Goal: Task Accomplishment & Management: Use online tool/utility

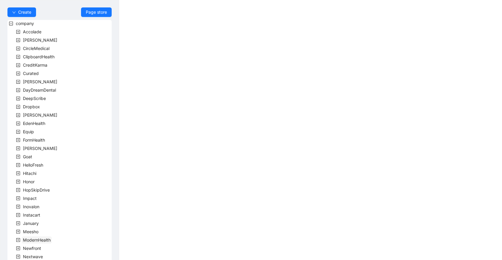
click at [45, 241] on span "ModernHealth" at bounding box center [37, 240] width 28 height 5
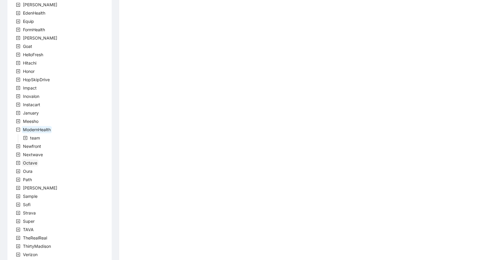
scroll to position [101, 0]
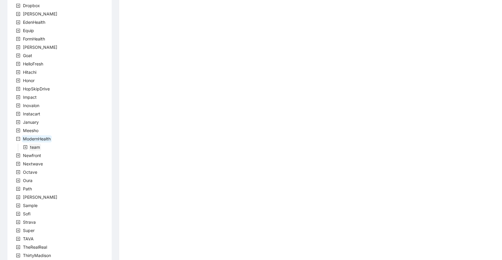
click at [36, 147] on span "team" at bounding box center [35, 147] width 10 height 5
click at [50, 154] on span "ModernHealthTeam" at bounding box center [56, 155] width 38 height 5
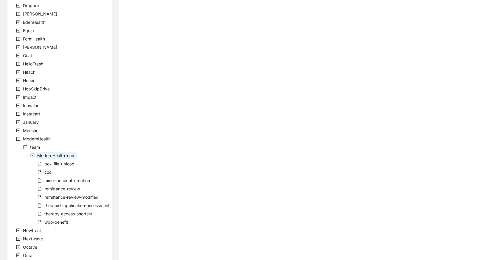
click at [51, 170] on span "coc" at bounding box center [47, 172] width 7 height 5
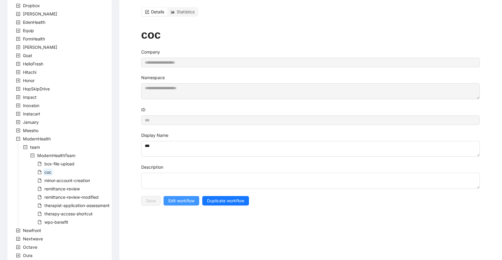
click at [170, 198] on span "Edit workflow" at bounding box center [181, 201] width 26 height 7
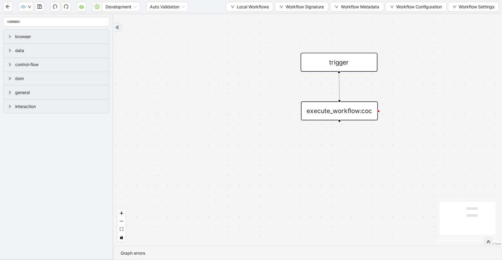
drag, startPoint x: 290, startPoint y: 162, endPoint x: 267, endPoint y: 146, distance: 27.7
click at [270, 149] on div "trigger execute_workflow:coc" at bounding box center [307, 130] width 388 height 232
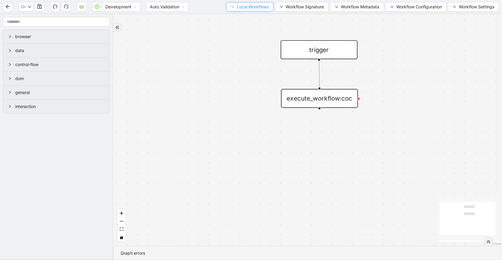
click at [253, 7] on span "Local Workflows" at bounding box center [253, 7] width 32 height 7
click at [254, 15] on span "Select" at bounding box center [247, 18] width 39 height 7
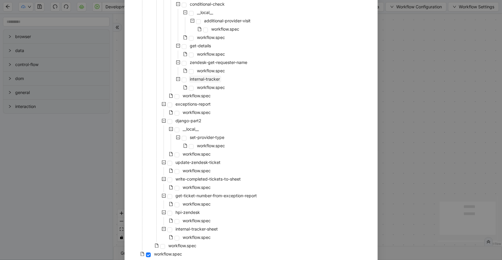
scroll to position [65, 0]
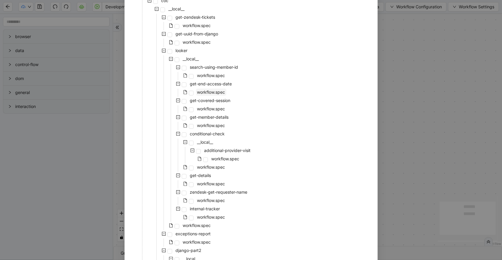
click at [216, 92] on span "workflow.spec" at bounding box center [211, 92] width 28 height 5
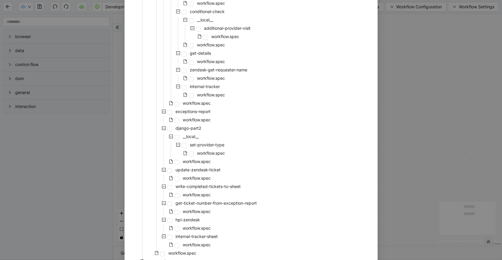
scroll to position [220, 0]
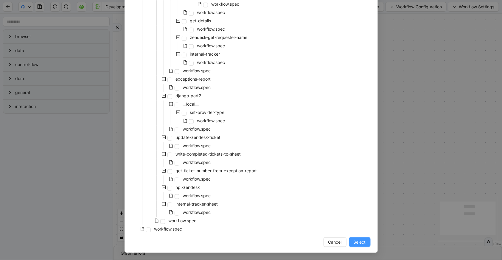
click at [358, 238] on button "Select" at bounding box center [360, 243] width 22 height 10
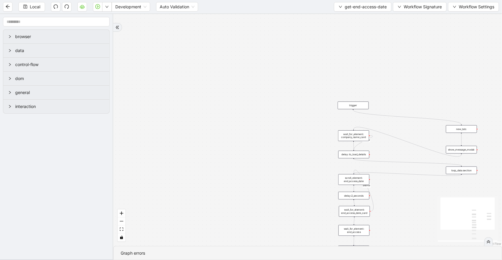
drag, startPoint x: 311, startPoint y: 89, endPoint x: 277, endPoint y: 87, distance: 34.3
click at [277, 87] on div "onError onError trigger wait_for_element: company_name_card scroll_element: end…" at bounding box center [307, 130] width 388 height 232
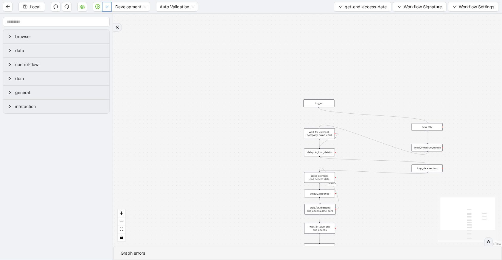
click at [104, 9] on button "button" at bounding box center [107, 7] width 10 height 10
click at [104, 15] on span "Run local workflow" at bounding box center [87, 18] width 36 height 7
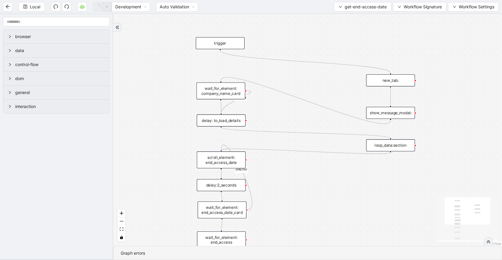
drag, startPoint x: 399, startPoint y: 95, endPoint x: 364, endPoint y: 44, distance: 61.7
click at [364, 44] on div "onError onError trigger wait_for_element: company_name_card scroll_element: end…" at bounding box center [307, 130] width 388 height 232
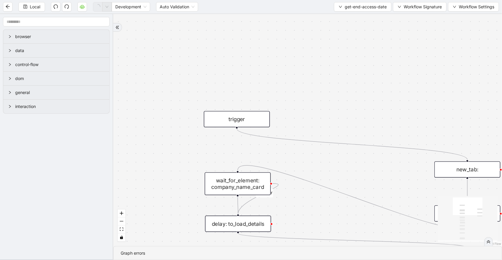
drag, startPoint x: 293, startPoint y: 88, endPoint x: 310, endPoint y: 165, distance: 79.3
click at [310, 165] on div "onError onError trigger wait_for_element: company_name_card scroll_element: end…" at bounding box center [307, 130] width 388 height 232
drag, startPoint x: 246, startPoint y: 115, endPoint x: 244, endPoint y: 101, distance: 13.6
click at [244, 101] on div "trigger" at bounding box center [235, 106] width 66 height 16
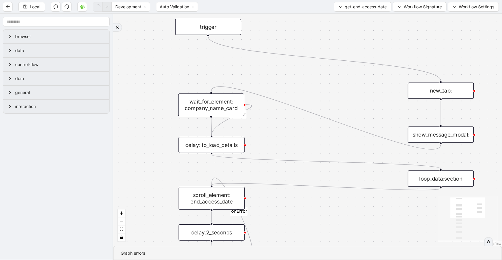
drag, startPoint x: 325, startPoint y: 155, endPoint x: 299, endPoint y: 76, distance: 83.2
click at [299, 76] on div "onError onError trigger wait_for_element: company_name_card scroll_element: end…" at bounding box center [307, 130] width 388 height 232
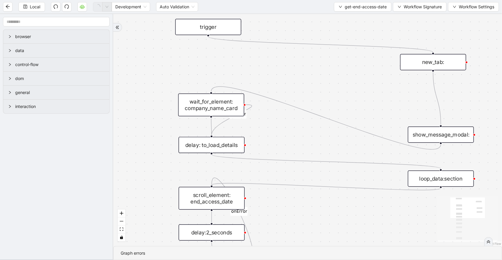
drag, startPoint x: 424, startPoint y: 94, endPoint x: 422, endPoint y: 86, distance: 7.7
click at [416, 65] on div "new_tab:" at bounding box center [433, 62] width 66 height 16
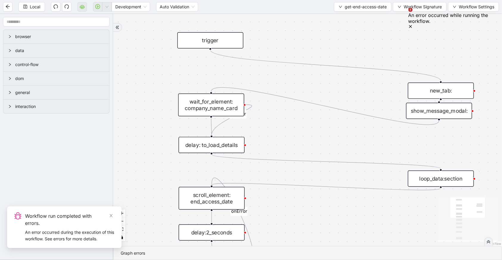
drag, startPoint x: 422, startPoint y: 136, endPoint x: 421, endPoint y: 113, distance: 23.9
click at [421, 113] on div "show_message_modal:" at bounding box center [439, 111] width 66 height 16
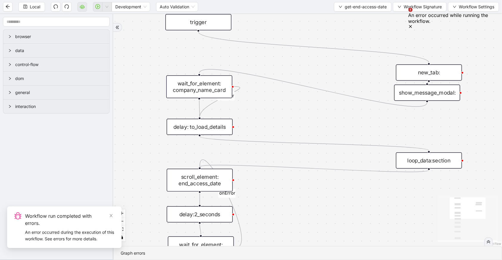
drag, startPoint x: 426, startPoint y: 99, endPoint x: 419, endPoint y: 125, distance: 26.9
click at [419, 125] on div "onError onError trigger wait_for_element: company_name_card scroll_element: end…" at bounding box center [307, 130] width 388 height 232
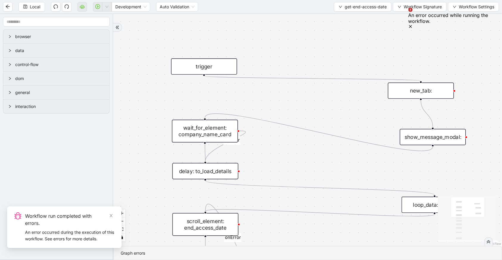
drag, startPoint x: 421, startPoint y: 112, endPoint x: 408, endPoint y: 86, distance: 29.6
click at [408, 86] on div "new_tab:" at bounding box center [421, 91] width 66 height 16
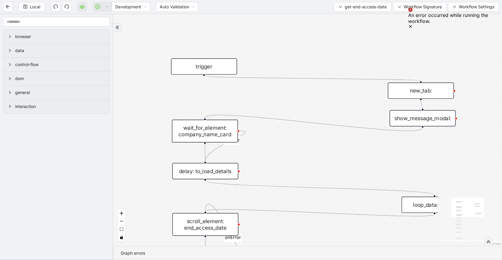
drag, startPoint x: 412, startPoint y: 136, endPoint x: 402, endPoint y: 117, distance: 21.3
click at [402, 117] on div "show_message_modal:" at bounding box center [422, 118] width 66 height 16
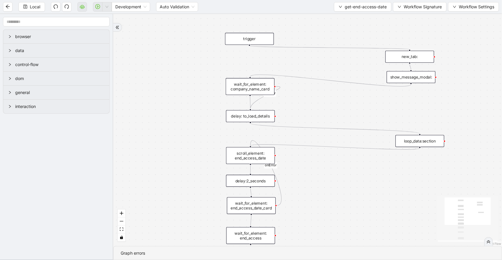
drag, startPoint x: 390, startPoint y: 137, endPoint x: 384, endPoint y: 61, distance: 75.8
click at [384, 61] on div "onError onError trigger wait_for_element: company_name_card scroll_element: end…" at bounding box center [307, 130] width 388 height 232
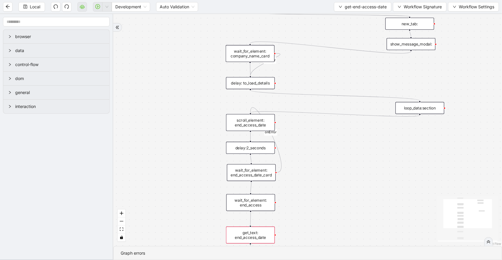
click at [411, 107] on div "loop_data:section" at bounding box center [419, 108] width 49 height 12
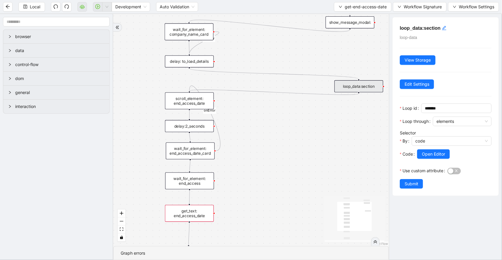
drag, startPoint x: 341, startPoint y: 156, endPoint x: 280, endPoint y: 134, distance: 64.8
click at [280, 134] on div "onError onError trigger wait_for_element: company_name_card scroll_element: end…" at bounding box center [250, 130] width 275 height 232
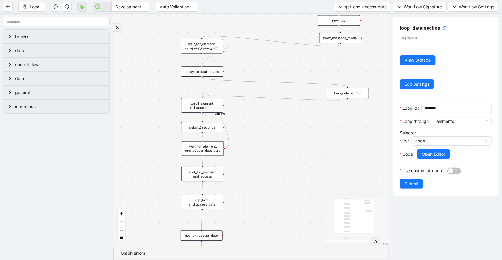
click at [204, 202] on div "get_text: end_access_date" at bounding box center [202, 202] width 42 height 15
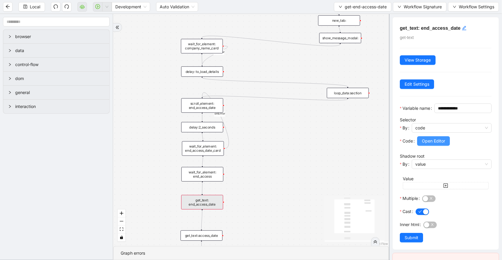
click at [427, 144] on span "Open Editor" at bounding box center [432, 141] width 23 height 7
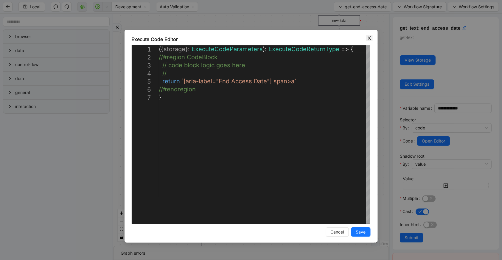
click at [369, 36] on icon "close" at bounding box center [369, 38] width 5 height 5
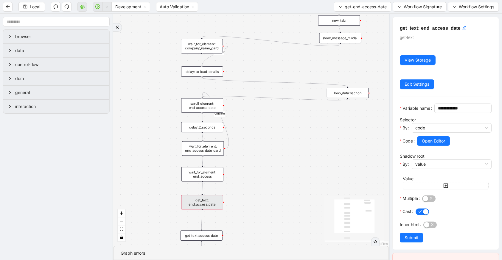
click at [217, 156] on div "onError onError trigger wait_for_element: company_name_card scroll_element: end…" at bounding box center [250, 130] width 275 height 232
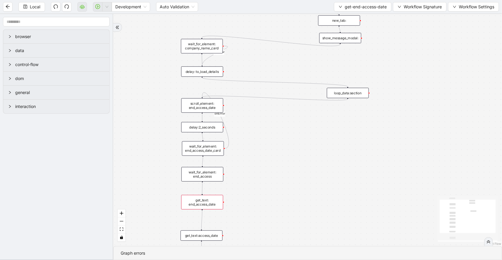
click at [217, 153] on div "wait_for_element: end_access_date_card" at bounding box center [203, 148] width 42 height 15
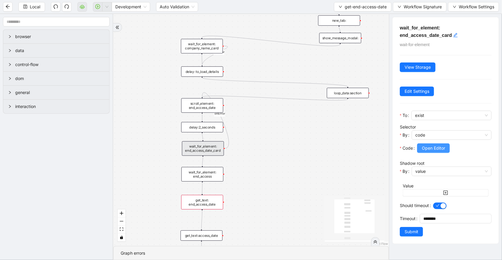
click at [440, 148] on span "Open Editor" at bounding box center [432, 148] width 23 height 7
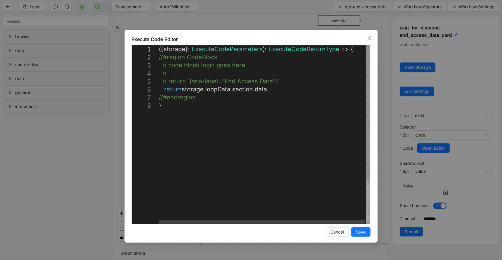
scroll to position [0, 3]
drag, startPoint x: 276, startPoint y: 81, endPoint x: 189, endPoint y: 81, distance: 86.3
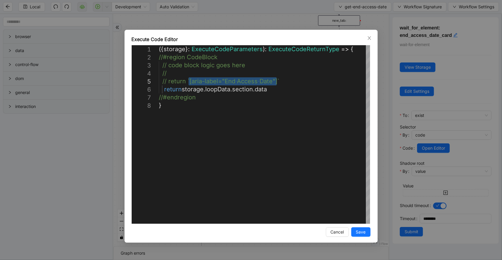
click at [365, 38] on div "Execute Code Editor" at bounding box center [251, 39] width 239 height 7
click at [367, 38] on icon "close" at bounding box center [369, 38] width 5 height 5
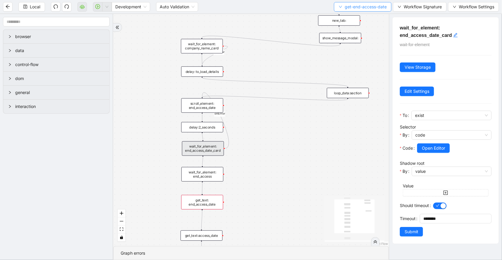
click at [363, 11] on button "get-end-access-date" at bounding box center [362, 7] width 57 height 10
click at [364, 16] on span "Select" at bounding box center [362, 18] width 48 height 7
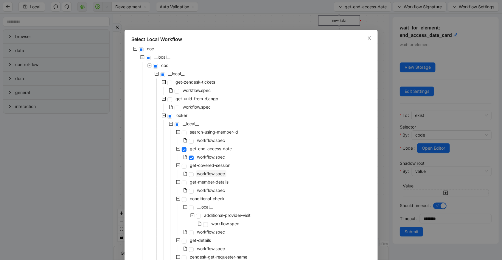
click at [207, 176] on span "workflow.spec" at bounding box center [211, 173] width 28 height 5
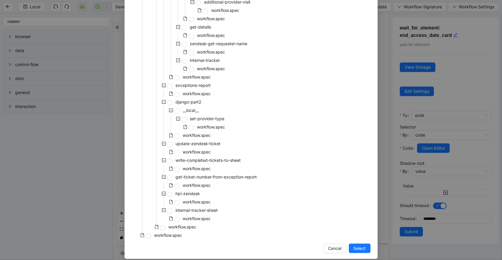
scroll to position [220, 0]
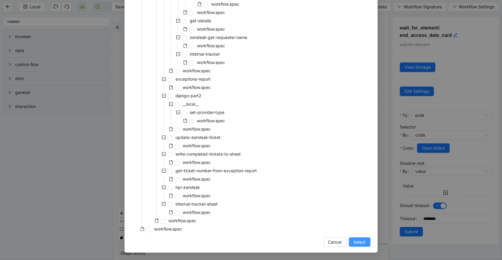
click at [351, 246] on button "Select" at bounding box center [360, 243] width 22 height 10
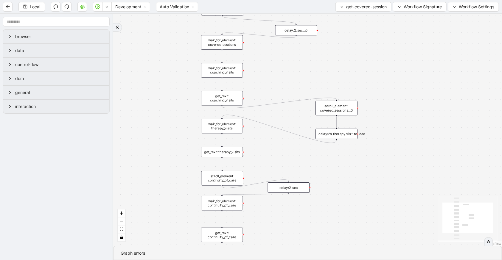
click at [225, 101] on div "get_text: coaching_visits" at bounding box center [222, 98] width 42 height 15
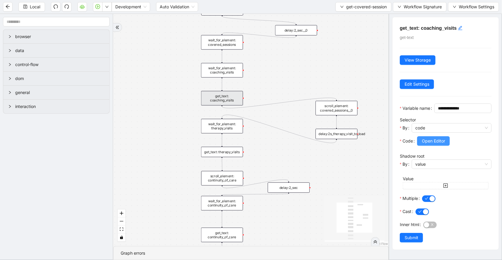
click at [421, 146] on button "Open Editor" at bounding box center [433, 141] width 33 height 10
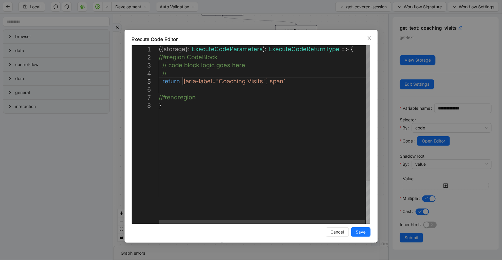
scroll to position [0, 3]
drag, startPoint x: 183, startPoint y: 81, endPoint x: 267, endPoint y: 82, distance: 84.2
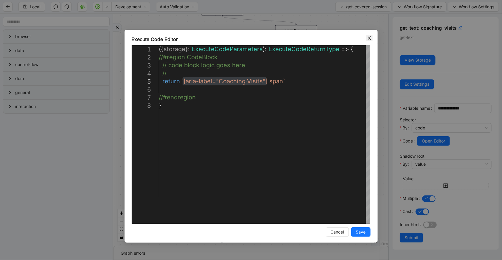
click at [367, 41] on span "Close" at bounding box center [369, 38] width 7 height 7
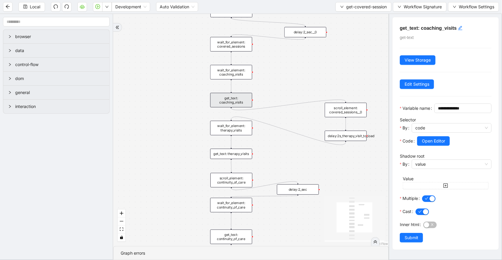
click at [248, 74] on div "wait_for_element: coaching_visits" at bounding box center [231, 72] width 42 height 15
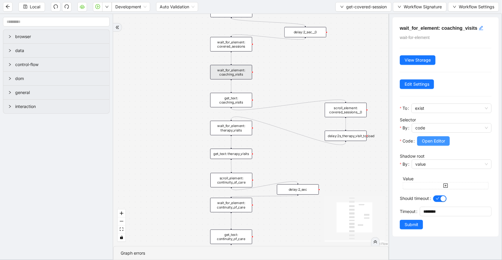
click at [446, 139] on button "Open Editor" at bounding box center [433, 141] width 33 height 10
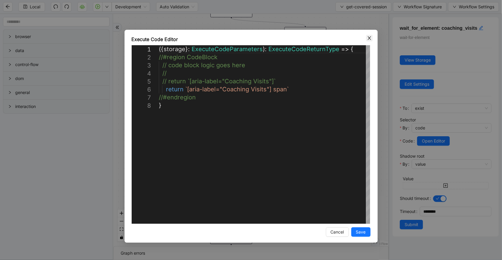
click at [370, 38] on icon "close" at bounding box center [369, 38] width 5 height 5
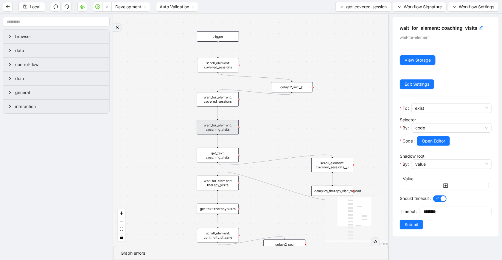
drag, startPoint x: 310, startPoint y: 77, endPoint x: 294, endPoint y: 160, distance: 84.0
click at [294, 160] on div "trigger wait_for_element: covered_sessions wait_for_element: coaching_visits ge…" at bounding box center [250, 130] width 275 height 232
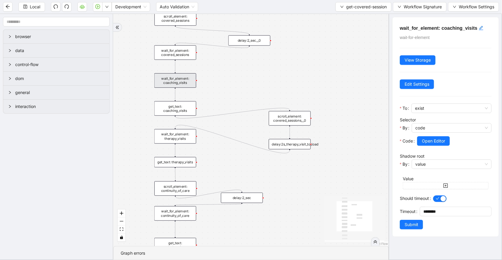
drag, startPoint x: 297, startPoint y: 166, endPoint x: 257, endPoint y: 92, distance: 84.2
click at [257, 92] on div "trigger wait_for_element: covered_sessions wait_for_element: coaching_visits ge…" at bounding box center [250, 130] width 275 height 232
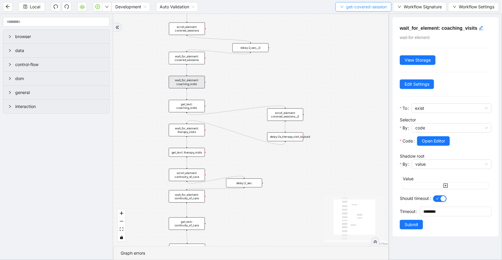
click at [356, 8] on span "get-covered-session" at bounding box center [366, 7] width 40 height 7
click at [359, 16] on span "Select" at bounding box center [361, 18] width 47 height 7
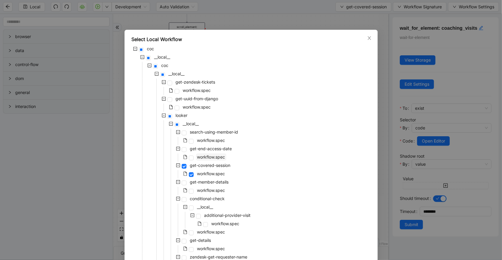
click at [211, 158] on span "workflow.spec" at bounding box center [211, 156] width 28 height 5
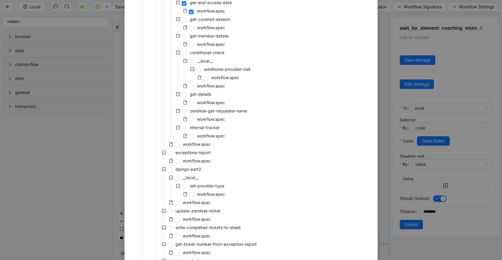
scroll to position [220, 0]
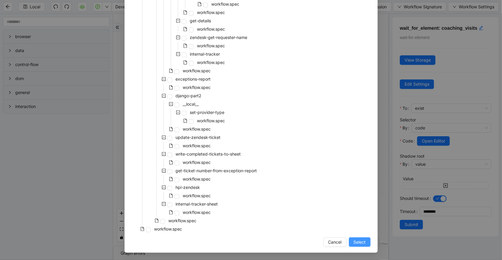
click at [355, 241] on span "Select" at bounding box center [359, 242] width 12 height 7
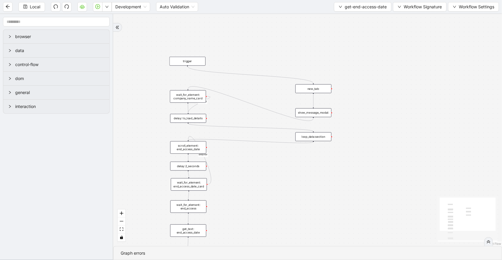
drag, startPoint x: 270, startPoint y: 141, endPoint x: 296, endPoint y: 178, distance: 44.7
click at [294, 185] on div "onError onError trigger wait_for_element: company_name_card scroll_element: end…" at bounding box center [307, 130] width 388 height 232
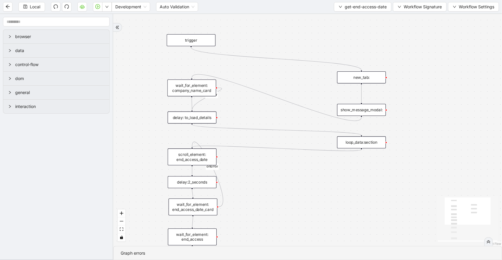
click at [195, 162] on div "scroll_element: end_access_date" at bounding box center [192, 157] width 49 height 17
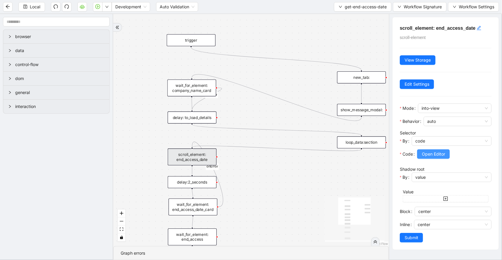
click at [435, 154] on span "Open Editor" at bounding box center [432, 154] width 23 height 7
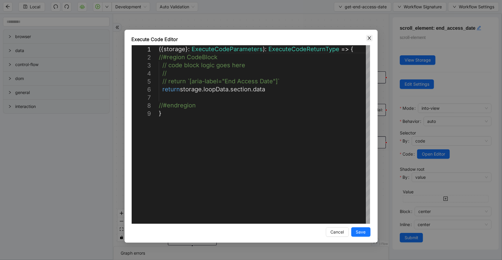
click at [367, 37] on icon "close" at bounding box center [369, 38] width 5 height 5
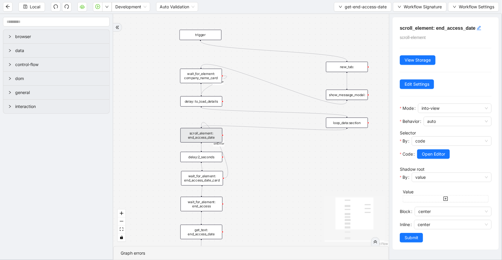
drag, startPoint x: 281, startPoint y: 191, endPoint x: 282, endPoint y: 167, distance: 23.8
click at [282, 167] on div "onError onError trigger wait_for_element: company_name_card scroll_element: end…" at bounding box center [250, 130] width 275 height 232
click at [356, 122] on div "loop_data:section" at bounding box center [347, 123] width 42 height 10
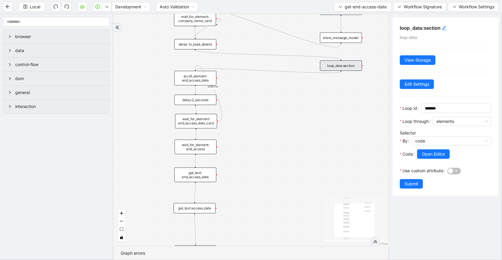
drag, startPoint x: 285, startPoint y: 181, endPoint x: 279, endPoint y: 121, distance: 60.1
click at [279, 122] on div "onError onError trigger wait_for_element: company_name_card scroll_element: end…" at bounding box center [250, 130] width 275 height 232
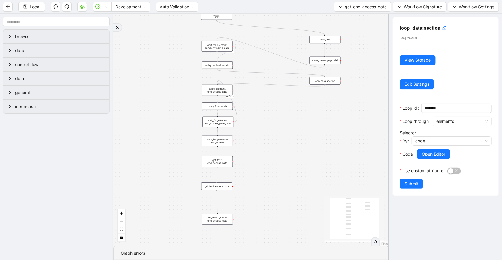
click at [204, 122] on div "wait_for_element: end_access_date_card" at bounding box center [217, 122] width 31 height 11
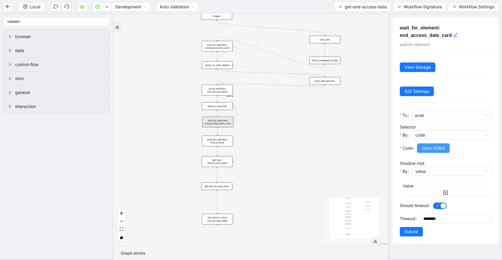
click at [446, 145] on button "Open Editor" at bounding box center [433, 148] width 33 height 10
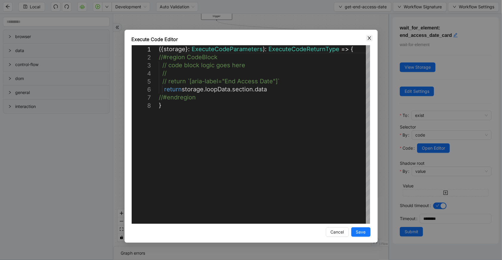
click at [368, 40] on icon "close" at bounding box center [369, 38] width 5 height 5
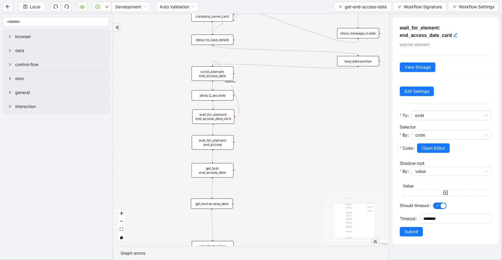
click at [222, 148] on div "wait_for_element: end_access" at bounding box center [213, 142] width 42 height 15
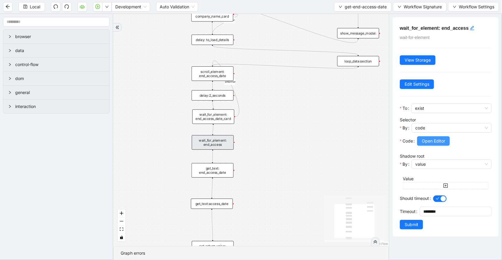
click at [443, 140] on span "Open Editor" at bounding box center [432, 141] width 23 height 7
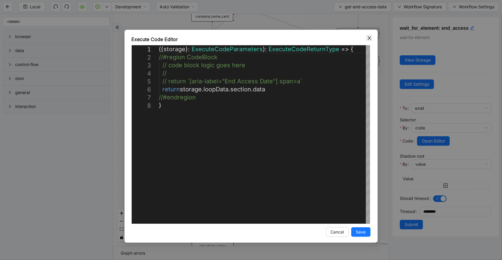
click at [369, 40] on icon "close" at bounding box center [369, 38] width 5 height 5
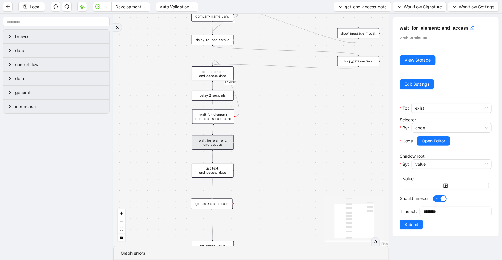
click at [221, 169] on div "get_text: end_access_date" at bounding box center [212, 170] width 42 height 15
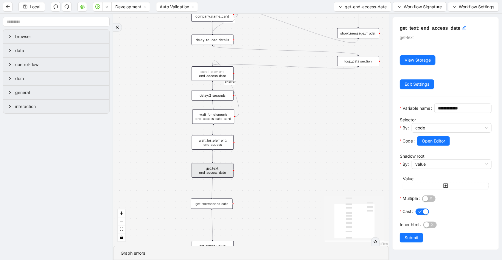
click at [349, 58] on div "loop_data:section" at bounding box center [358, 61] width 42 height 10
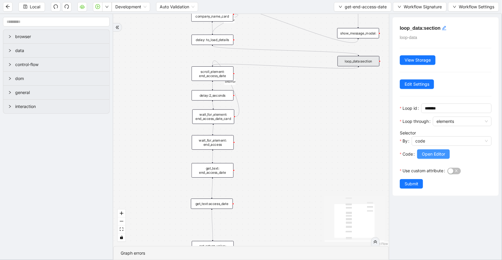
click at [444, 152] on span "Open Editor" at bounding box center [432, 154] width 23 height 7
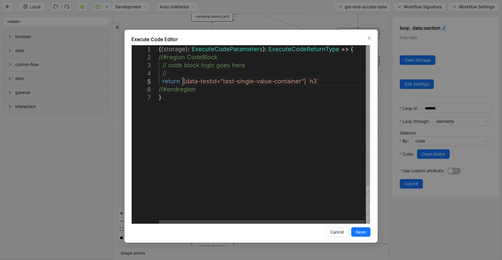
scroll to position [0, 3]
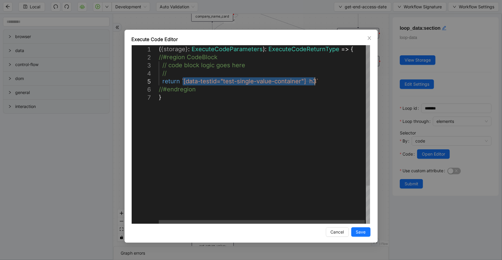
drag, startPoint x: 182, startPoint y: 81, endPoint x: 313, endPoint y: 80, distance: 130.7
click at [320, 32] on div "**********" at bounding box center [250, 136] width 253 height 213
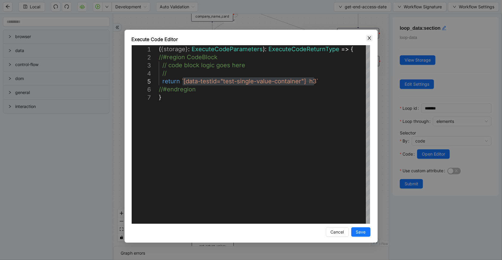
click at [369, 37] on icon "close" at bounding box center [368, 38] width 3 height 4
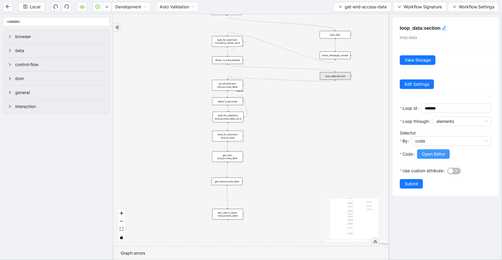
click at [446, 152] on button "Open Editor" at bounding box center [433, 154] width 33 height 10
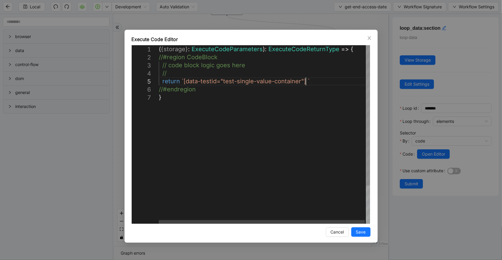
type textarea "**********"
drag, startPoint x: 303, startPoint y: 79, endPoint x: 182, endPoint y: 79, distance: 120.6
click at [366, 39] on span "Close" at bounding box center [369, 38] width 7 height 7
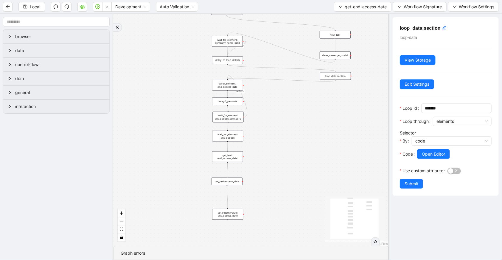
click at [215, 85] on div "scroll_element: end_access_date" at bounding box center [227, 85] width 31 height 11
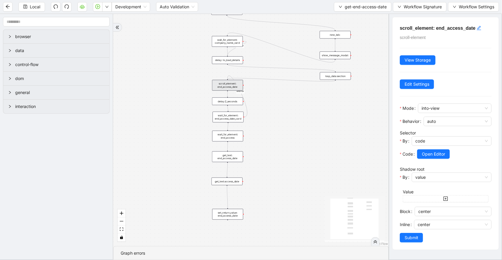
click at [332, 73] on div "loop_data:section" at bounding box center [335, 76] width 31 height 8
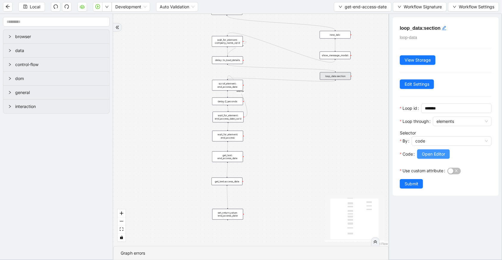
click at [441, 155] on span "Open Editor" at bounding box center [432, 154] width 23 height 7
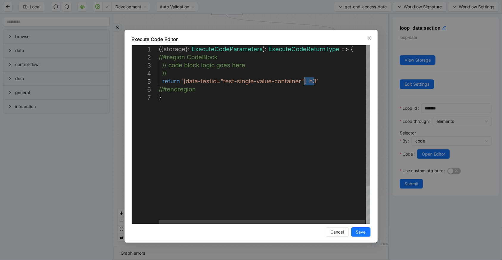
drag, startPoint x: 313, startPoint y: 81, endPoint x: 303, endPoint y: 81, distance: 10.4
type textarea "**********"
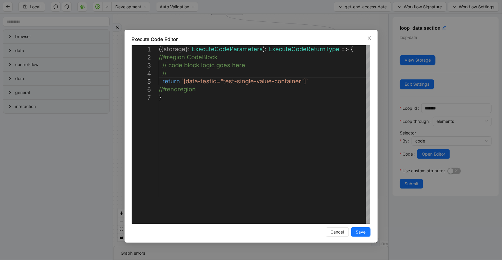
drag, startPoint x: 360, startPoint y: 232, endPoint x: 363, endPoint y: 227, distance: 5.7
click at [360, 232] on span "Save" at bounding box center [361, 232] width 10 height 7
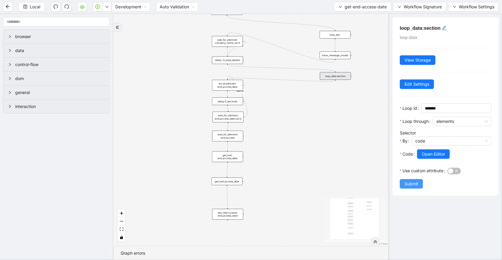
click at [409, 183] on span "Submit" at bounding box center [411, 184] width 14 height 7
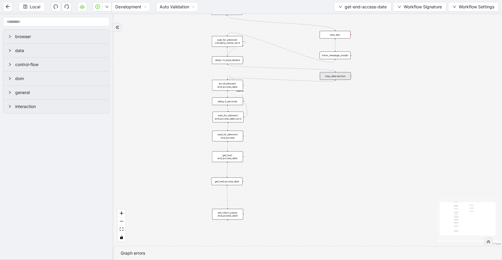
click at [234, 85] on div "scroll_element: end_access_date" at bounding box center [227, 85] width 31 height 11
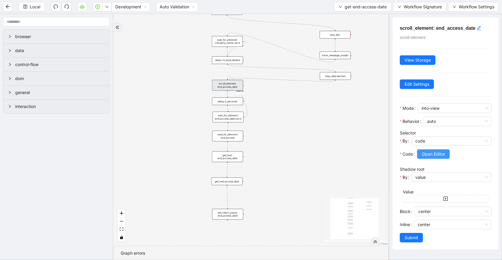
click at [446, 158] on button "Open Editor" at bounding box center [433, 154] width 33 height 10
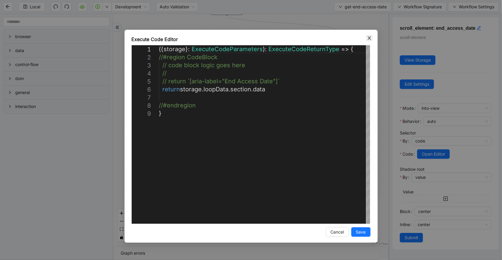
click at [369, 38] on icon "close" at bounding box center [368, 38] width 3 height 4
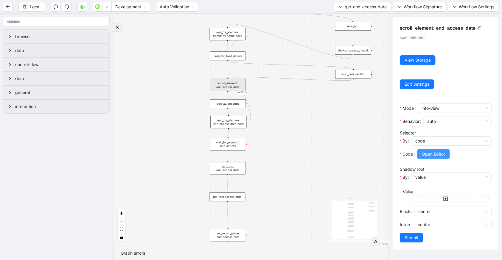
click at [431, 155] on span "Open Editor" at bounding box center [432, 154] width 23 height 7
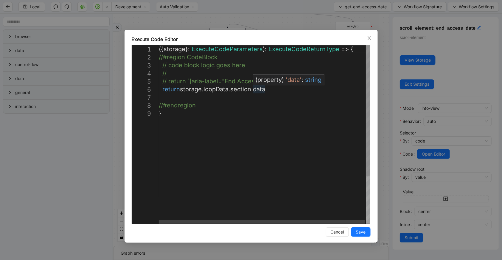
click at [266, 88] on div "({ storage }: ExecuteCodeParameters ): ExecuteCodeReturnType => { //#region Cod…" at bounding box center [265, 166] width 212 height 243
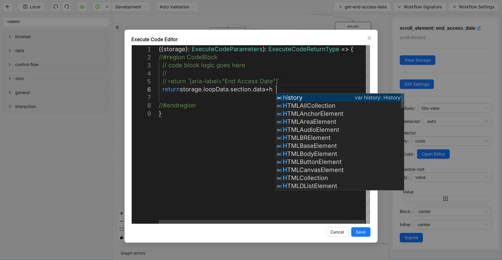
scroll to position [40, 154]
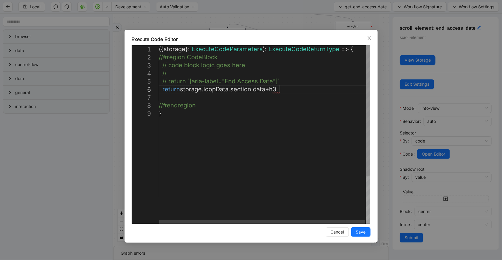
click at [181, 90] on div "({ storage }: ExecuteCodeParameters ): ExecuteCodeReturnType => { //#region Cod…" at bounding box center [265, 166] width 212 height 243
click at [274, 89] on div "({ storage }: ExecuteCodeParameters ): ExecuteCodeReturnType => { //#region Cod…" at bounding box center [265, 166] width 212 height 243
click at [297, 90] on div "({ storage }: ExecuteCodeParameters ): ExecuteCodeReturnType => { //#region Cod…" at bounding box center [265, 166] width 212 height 243
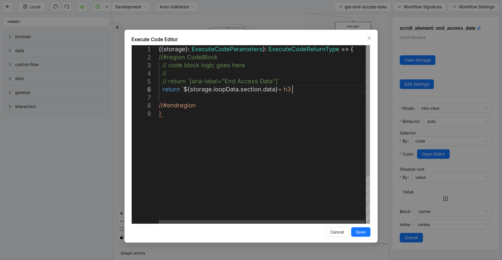
scroll to position [40, 175]
click at [292, 85] on div "({ storage }: ExecuteCodeParameters ): ExecuteCodeReturnType => { //#region Cod…" at bounding box center [265, 166] width 212 height 243
click at [293, 89] on div "({ storage }: ExecuteCodeParameters ): ExecuteCodeReturnType => { //#region Cod…" at bounding box center [265, 166] width 212 height 243
click at [282, 91] on div "({ storage }: ExecuteCodeParameters ): ExecuteCodeReturnType => { //#region Cod…" at bounding box center [265, 166] width 212 height 243
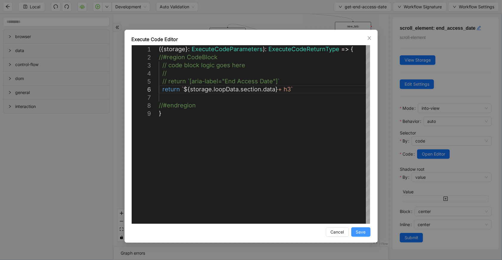
type textarea "**********"
click at [364, 233] on span "Save" at bounding box center [361, 232] width 10 height 7
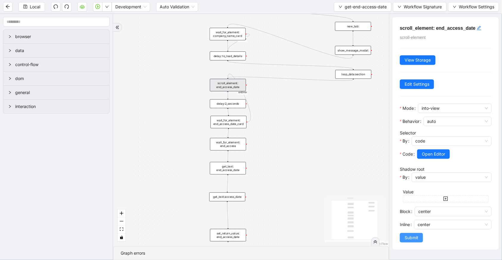
click at [413, 233] on button "Submit" at bounding box center [410, 238] width 23 height 10
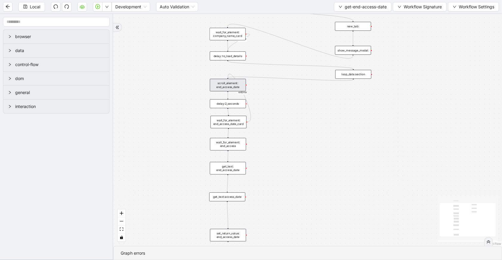
click at [227, 121] on div "wait_for_element: end_access_date_card" at bounding box center [228, 122] width 36 height 13
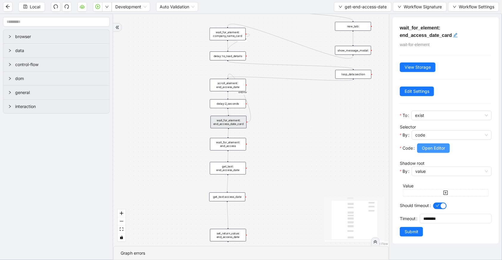
click at [447, 144] on button "Open Editor" at bounding box center [433, 148] width 33 height 10
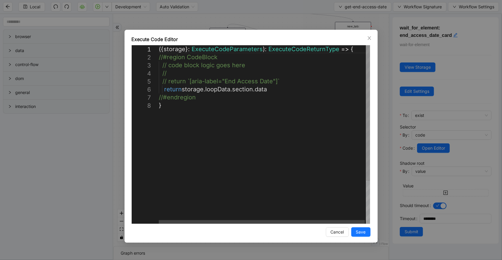
scroll to position [0, 3]
click at [269, 91] on div "({ storage }: ExecuteCodeParameters ): ExecuteCodeReturnType => { //#region Cod…" at bounding box center [265, 162] width 212 height 235
type textarea "**********"
click at [369, 37] on icon "close" at bounding box center [369, 38] width 5 height 5
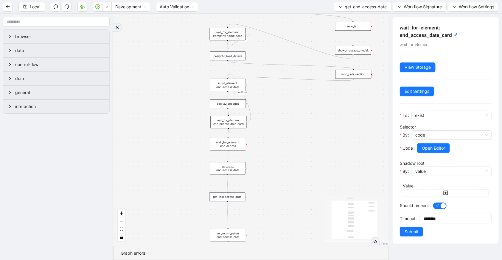
click at [215, 85] on div "scroll_element: end_access_date" at bounding box center [228, 85] width 36 height 13
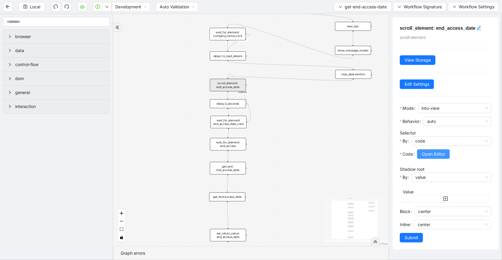
click at [427, 151] on span "Open Editor" at bounding box center [432, 154] width 23 height 7
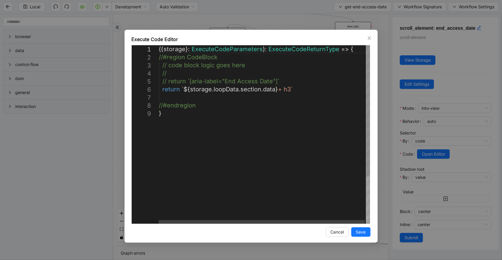
scroll to position [0, 3]
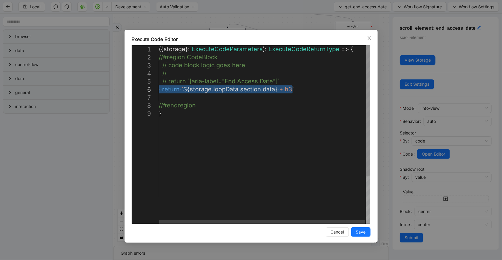
drag, startPoint x: 299, startPoint y: 88, endPoint x: 149, endPoint y: 92, distance: 149.8
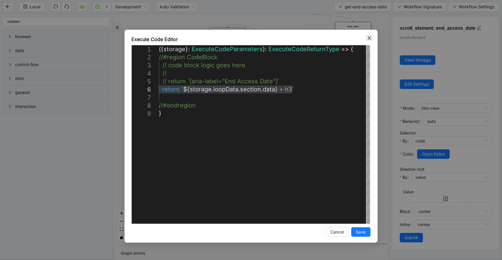
click at [370, 38] on icon "close" at bounding box center [369, 38] width 5 height 5
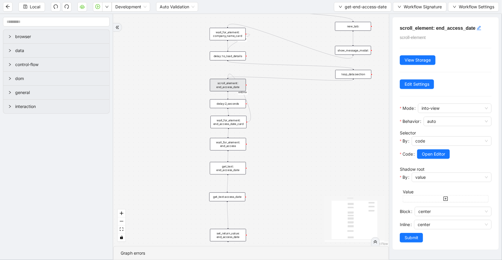
click at [223, 108] on div "onError onError trigger wait_for_element: company_name_card scroll_element: end…" at bounding box center [250, 130] width 275 height 232
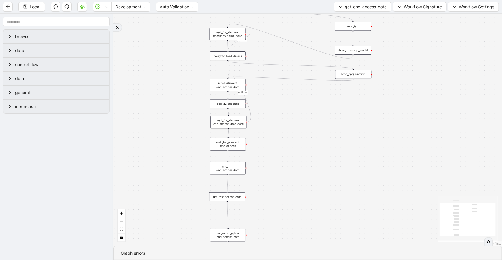
click at [229, 123] on div "wait_for_element: end_access_date_card" at bounding box center [228, 122] width 36 height 13
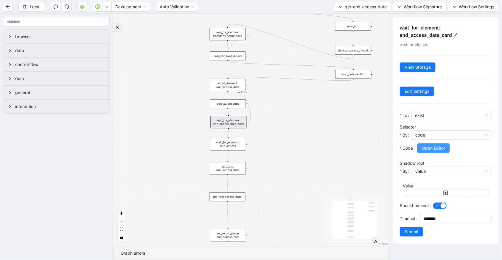
click at [437, 149] on span "Open Editor" at bounding box center [432, 148] width 23 height 7
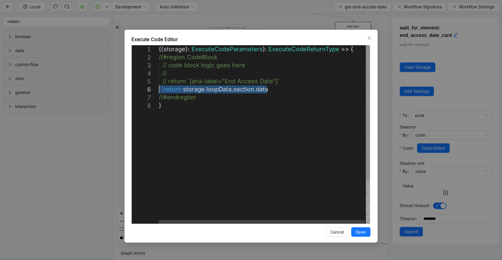
drag, startPoint x: 278, startPoint y: 92, endPoint x: 158, endPoint y: 90, distance: 119.7
paste textarea "*********"
type textarea "**********"
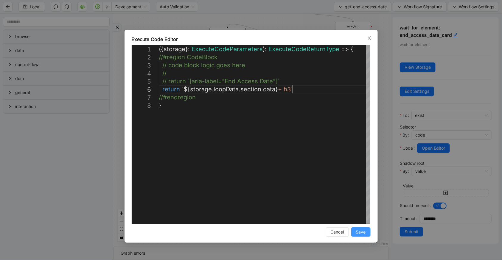
click at [360, 233] on span "Save" at bounding box center [361, 232] width 10 height 7
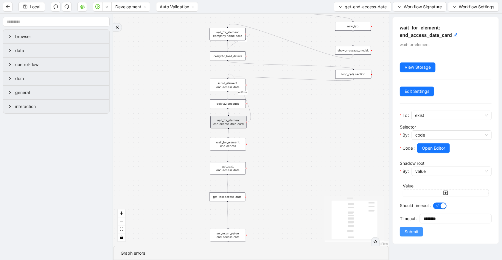
click at [412, 230] on span "Submit" at bounding box center [411, 232] width 14 height 7
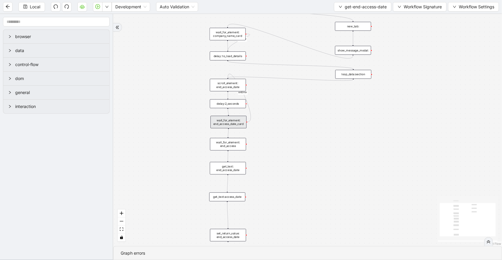
click at [233, 142] on div "wait_for_element: end_access" at bounding box center [228, 144] width 36 height 13
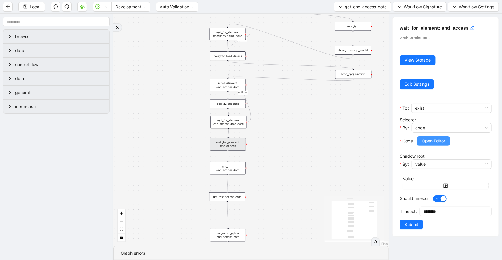
click at [430, 143] on span "Open Editor" at bounding box center [432, 141] width 23 height 7
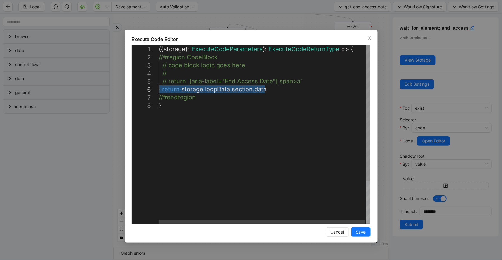
drag, startPoint x: 272, startPoint y: 89, endPoint x: 154, endPoint y: 88, distance: 118.5
paste textarea "**********"
type textarea "**********"
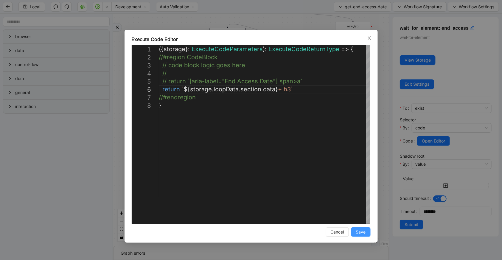
click at [360, 233] on span "Save" at bounding box center [361, 232] width 10 height 7
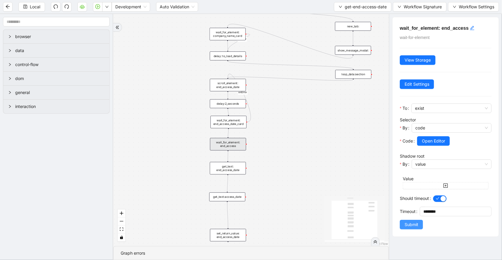
click at [415, 224] on span "Submit" at bounding box center [411, 224] width 14 height 7
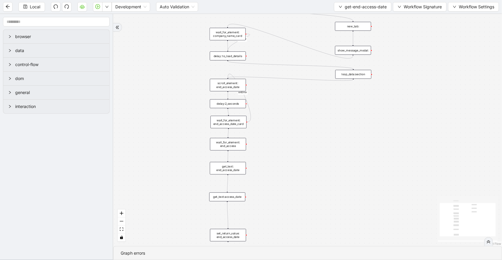
click at [241, 171] on div "get_text: end_access_date" at bounding box center [228, 168] width 36 height 13
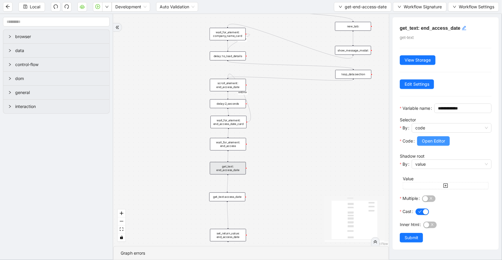
click at [425, 144] on span "Open Editor" at bounding box center [432, 141] width 23 height 7
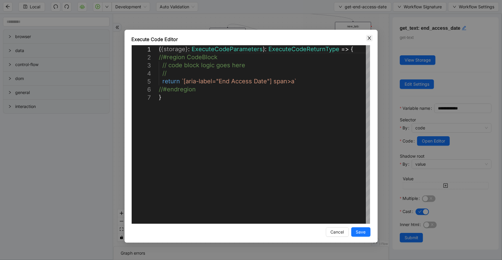
click at [368, 40] on span "Close" at bounding box center [369, 38] width 7 height 7
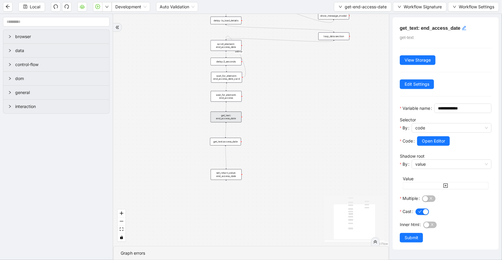
drag, startPoint x: 291, startPoint y: 156, endPoint x: 288, endPoint y: 80, distance: 76.0
click at [288, 80] on div "onError onError trigger wait_for_element: company_name_card scroll_element: end…" at bounding box center [250, 130] width 275 height 232
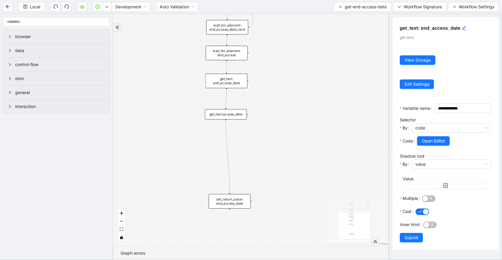
drag, startPoint x: 234, startPoint y: 165, endPoint x: 237, endPoint y: 208, distance: 42.7
click at [237, 208] on div "set_return_value: end_access_date" at bounding box center [230, 201] width 42 height 15
drag, startPoint x: 235, startPoint y: 110, endPoint x: 236, endPoint y: 138, distance: 27.7
click at [236, 138] on div "get_text:access_date" at bounding box center [226, 140] width 42 height 10
click at [237, 86] on div "get_text: end_access_date" at bounding box center [226, 81] width 42 height 15
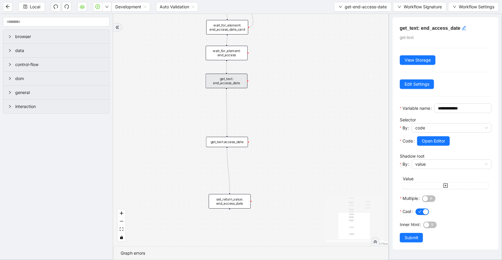
click at [226, 57] on div "wait_for_element: end_access" at bounding box center [227, 53] width 42 height 15
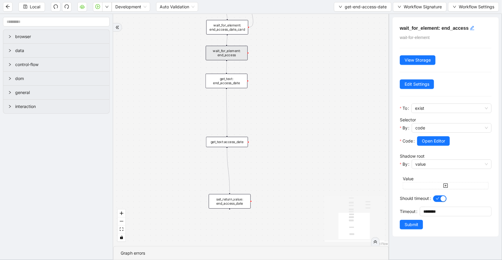
click at [239, 87] on div "get_text: end_access_date" at bounding box center [226, 81] width 42 height 15
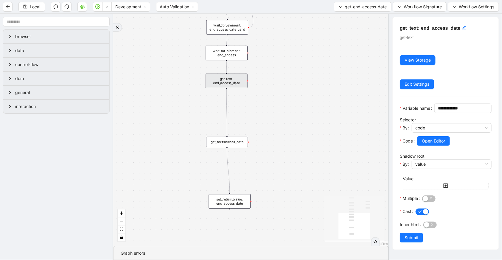
click at [436, 153] on div at bounding box center [454, 149] width 74 height 7
click at [436, 144] on span "Open Editor" at bounding box center [432, 141] width 23 height 7
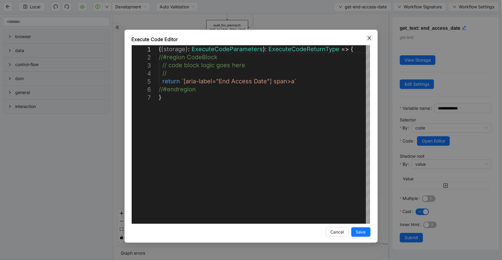
click at [368, 37] on icon "close" at bounding box center [368, 38] width 3 height 4
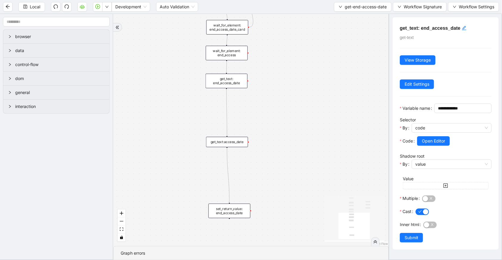
drag, startPoint x: 233, startPoint y: 205, endPoint x: 234, endPoint y: 218, distance: 12.2
click at [234, 218] on div "set_return_value: end_access_date" at bounding box center [229, 211] width 42 height 15
drag, startPoint x: 232, startPoint y: 162, endPoint x: 237, endPoint y: 151, distance: 11.8
click at [233, 185] on div "get_text:access_date" at bounding box center [228, 186] width 42 height 10
drag, startPoint x: 233, startPoint y: 79, endPoint x: 232, endPoint y: 131, distance: 52.4
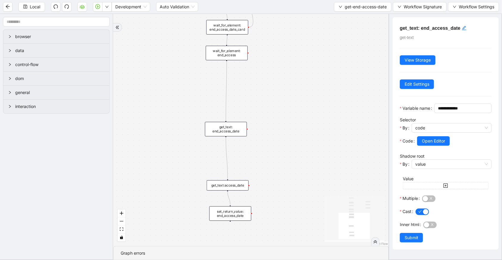
click at [232, 131] on div "get_text: end_access_date" at bounding box center [226, 129] width 42 height 15
drag, startPoint x: 290, startPoint y: 82, endPoint x: 270, endPoint y: 85, distance: 20.7
click at [270, 85] on div "onError onError trigger wait_for_element: company_name_card scroll_element: end…" at bounding box center [250, 130] width 275 height 232
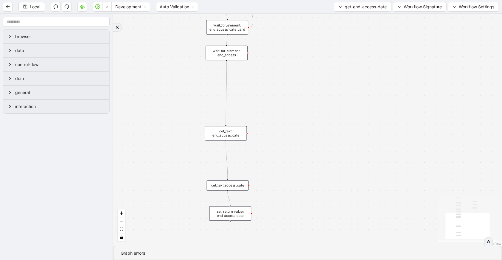
click at [270, 85] on div "onError onError trigger wait_for_element: company_name_card scroll_element: end…" at bounding box center [307, 130] width 388 height 232
click at [226, 79] on icon "Edge from wait_for_element: end_access to get_text: end_access_date" at bounding box center [226, 93] width 1 height 64
click at [226, 68] on icon "plus-circle" at bounding box center [226, 68] width 7 height 7
type input "***"
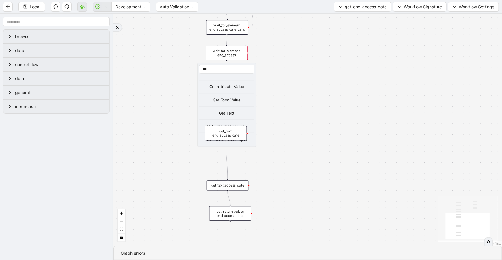
click at [227, 112] on div "Get Text" at bounding box center [226, 113] width 55 height 6
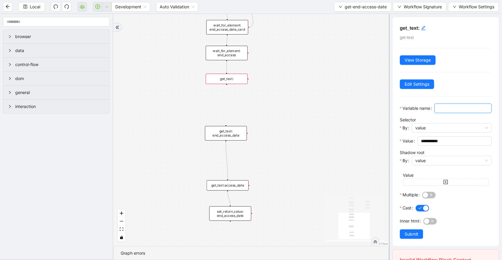
click at [438, 112] on input "Variable name" at bounding box center [462, 108] width 49 height 7
click at [425, 132] on span "value" at bounding box center [451, 128] width 73 height 9
type input "**********"
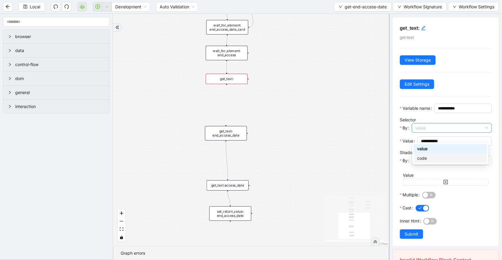
click at [427, 157] on div "code" at bounding box center [450, 158] width 66 height 7
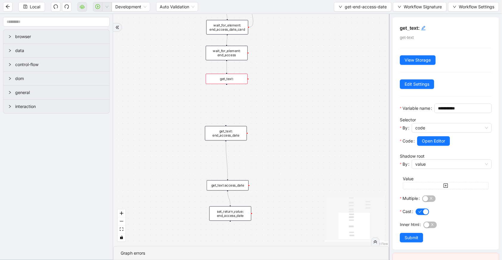
click at [427, 144] on span "Open Editor" at bounding box center [432, 141] width 23 height 7
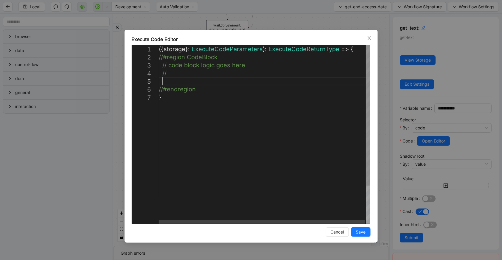
scroll to position [0, 3]
click at [238, 85] on div "({ storage }: ExecuteCodeParameters ): ExecuteCodeReturnType => { //#region Cod…" at bounding box center [265, 158] width 212 height 227
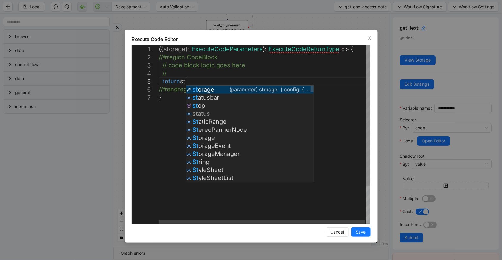
scroll to position [32, 39]
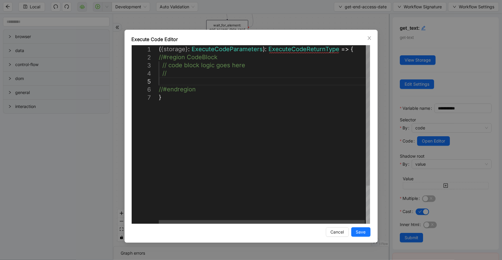
paste textarea "**********"
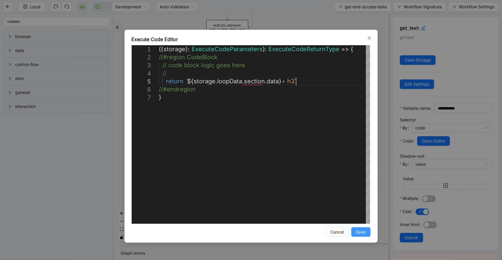
type textarea "**********"
click at [359, 229] on span "Save" at bounding box center [361, 232] width 10 height 7
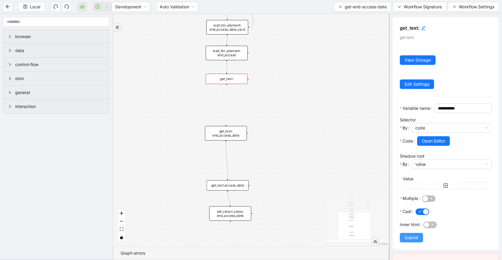
click at [408, 241] on span "Submit" at bounding box center [411, 238] width 14 height 7
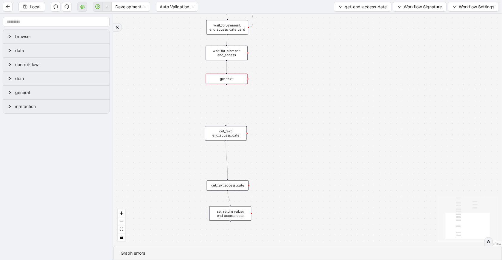
click at [239, 81] on div "get_text:" at bounding box center [227, 79] width 42 height 10
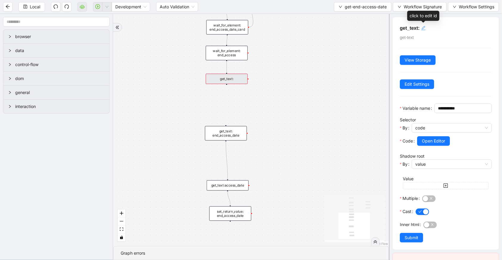
click at [421, 27] on icon "edit" at bounding box center [423, 28] width 5 height 5
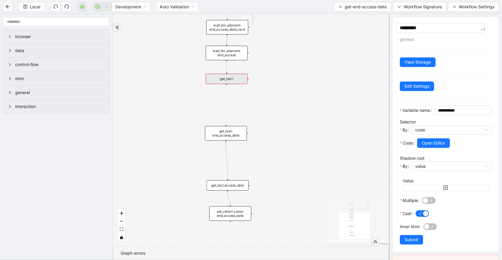
type textarea "**********"
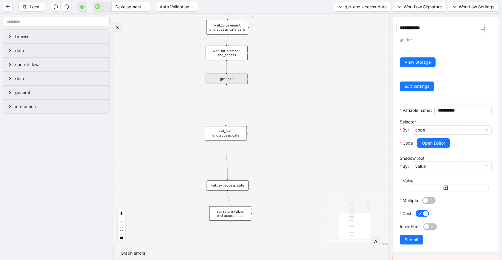
type textarea "**********"
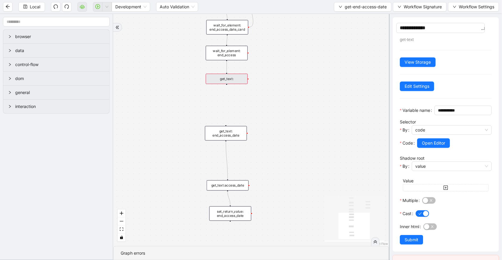
type textarea "**********"
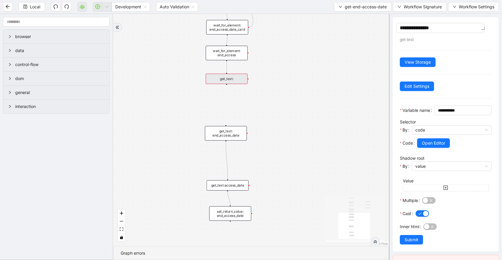
type textarea "**********"
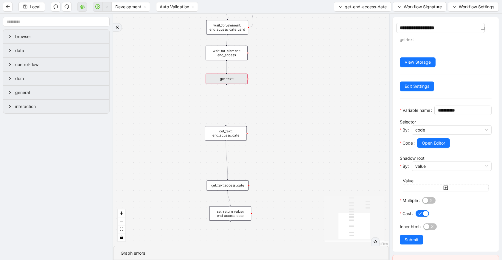
type textarea "**********"
click at [430, 29] on textarea "**********" at bounding box center [440, 28] width 88 height 10
type textarea "**********"
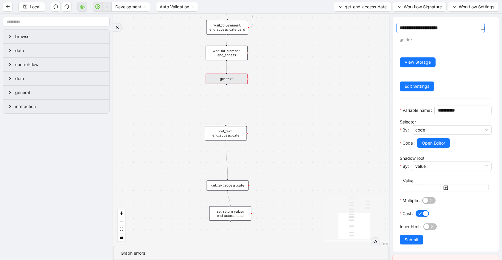
type textarea "**********"
click at [410, 243] on span "Submit" at bounding box center [411, 240] width 14 height 7
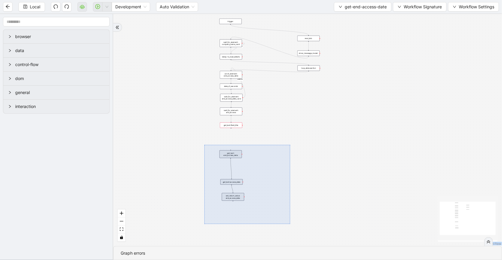
drag, startPoint x: 204, startPoint y: 145, endPoint x: 290, endPoint y: 224, distance: 116.7
click at [290, 224] on div "onError onError trigger wait_for_element: company_name_card scroll_element: end…" at bounding box center [307, 130] width 388 height 232
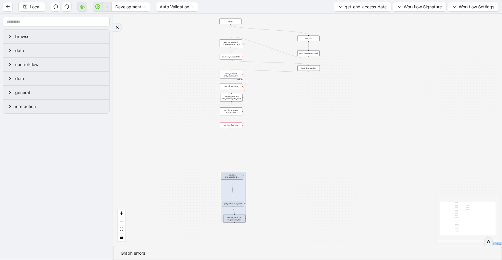
drag, startPoint x: 229, startPoint y: 182, endPoint x: 228, endPoint y: 199, distance: 17.9
click at [229, 206] on div at bounding box center [233, 197] width 25 height 50
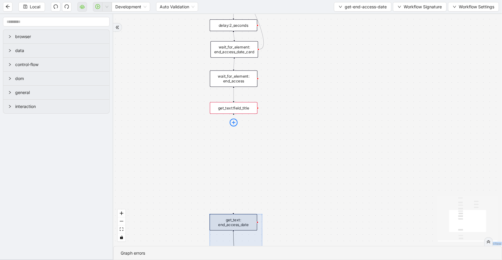
click at [235, 122] on icon "plus-circle" at bounding box center [233, 123] width 8 height 8
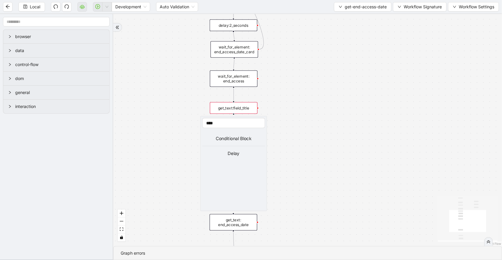
type input "****"
click at [237, 140] on div "Conditional Block" at bounding box center [233, 138] width 63 height 7
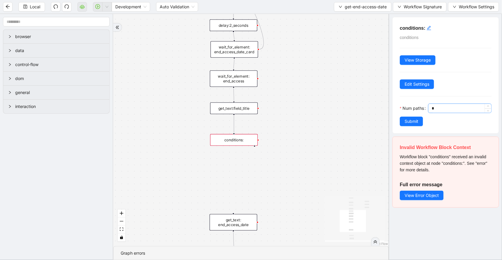
click at [431, 113] on input "*" at bounding box center [461, 108] width 60 height 9
click at [435, 113] on input "Num paths" at bounding box center [461, 108] width 60 height 9
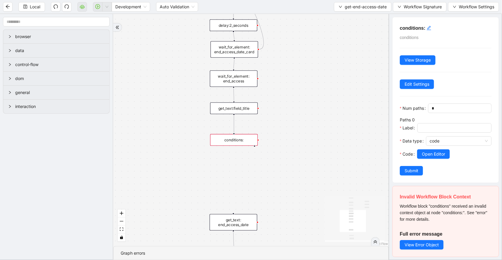
click at [430, 24] on div "conditions: conditions View Storage Edit Settings Num paths * Paths 0 Label Dat…" at bounding box center [445, 99] width 106 height 165
click at [430, 27] on icon "edit" at bounding box center [428, 28] width 5 height 5
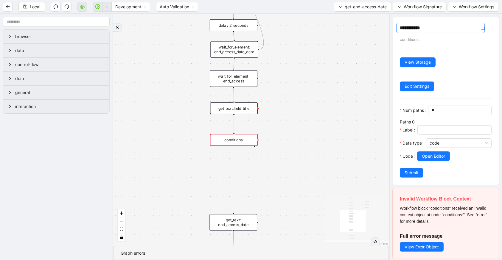
type textarea "**********"
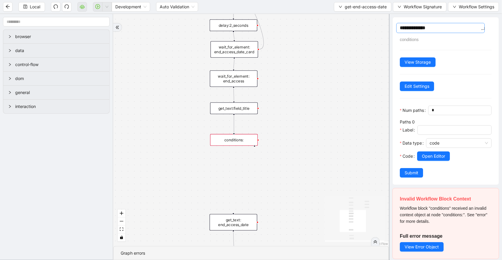
type textarea "**********"
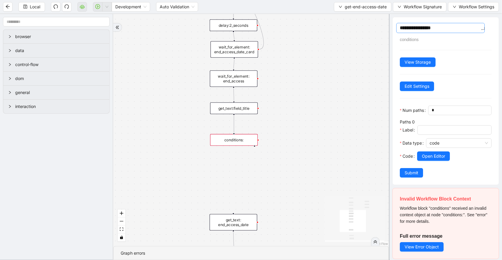
type textarea "**********"
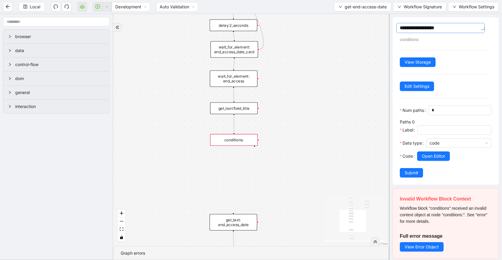
type textarea "**********"
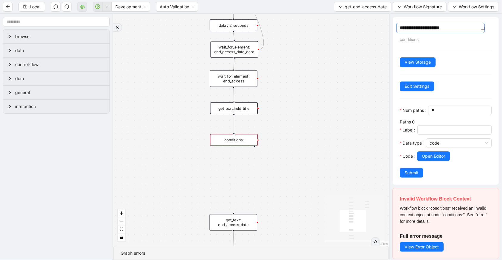
type textarea "**********"
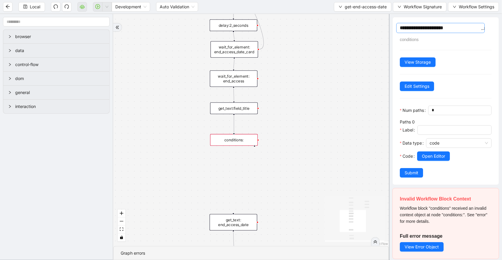
type textarea "**********"
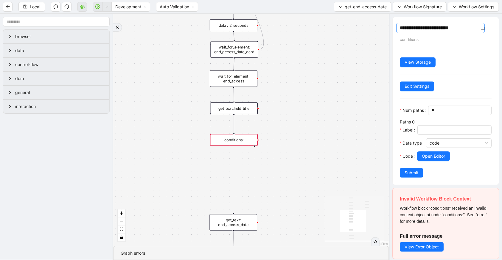
type textarea "**********"
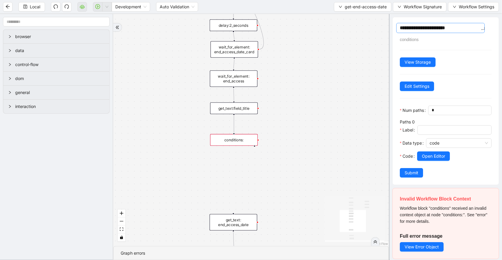
type textarea "**********"
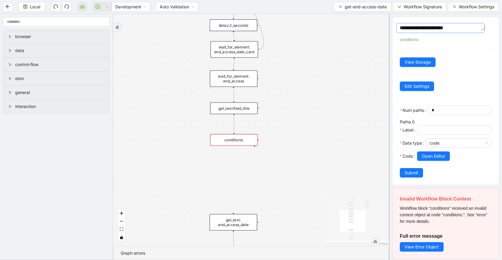
type textarea "**********"
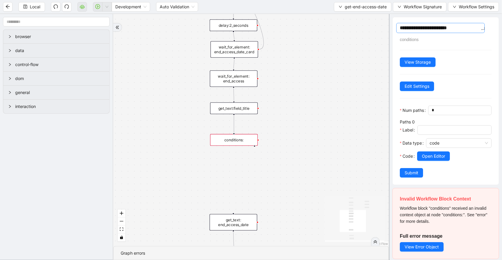
type textarea "**********"
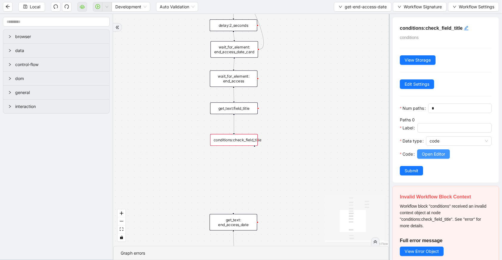
click at [429, 157] on span "Open Editor" at bounding box center [432, 154] width 23 height 7
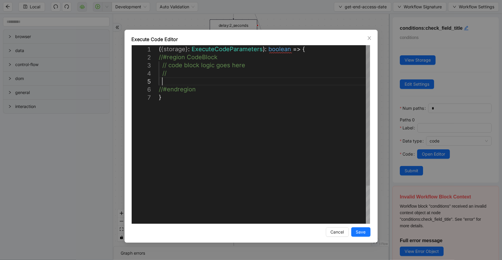
scroll to position [0, 3]
click at [175, 83] on div "( { storage } : ExecuteCodeParameters ): boolean => { //#region CodeBlock // co…" at bounding box center [264, 158] width 211 height 227
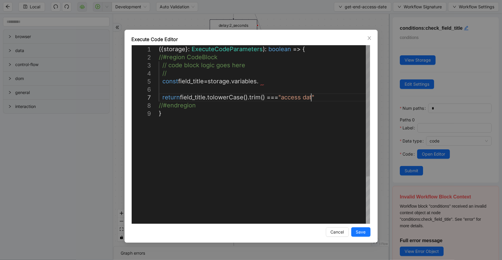
scroll to position [49, 204]
type textarea "**********"
click at [356, 235] on span "Save" at bounding box center [361, 232] width 10 height 7
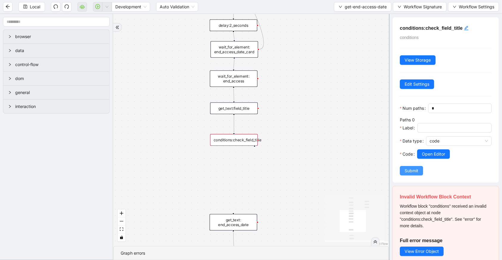
click at [413, 174] on span "Submit" at bounding box center [411, 171] width 14 height 7
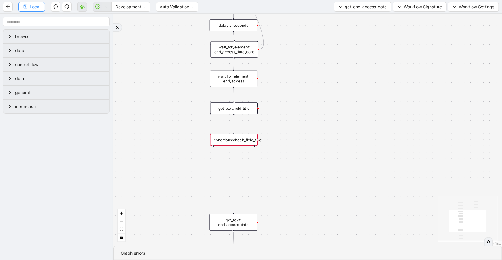
click at [40, 8] on span "Local" at bounding box center [35, 7] width 10 height 7
click at [235, 141] on div "conditions:check_field_title" at bounding box center [234, 140] width 48 height 12
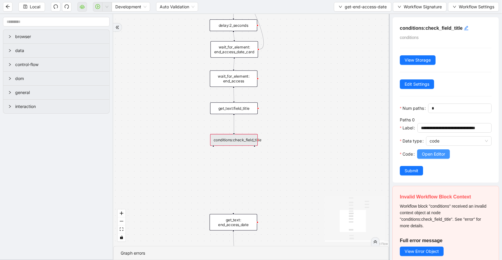
click at [438, 157] on span "Open Editor" at bounding box center [432, 154] width 23 height 7
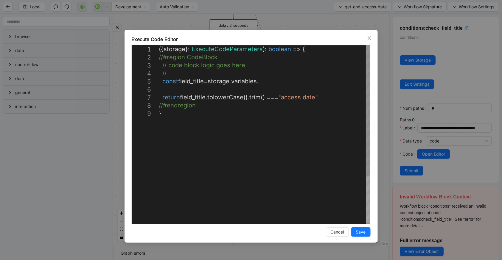
scroll to position [0, 3]
click at [279, 83] on div "({ storage }: ExecuteCodeParameters ): boolean => { //#region CodeBlock // code…" at bounding box center [264, 166] width 211 height 243
drag, startPoint x: 313, startPoint y: 97, endPoint x: 281, endPoint y: 97, distance: 31.3
paste textarea "Editor content;Press Alt+F1 for Accessibility Options."
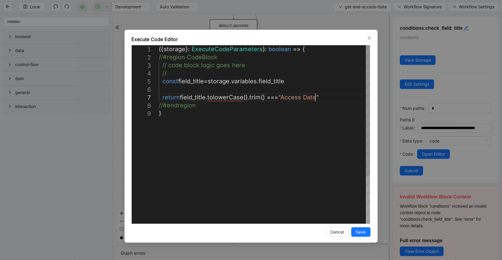
click at [282, 97] on div "({ storage }: ExecuteCodeParameters ): boolean => { //#region CodeBlock // code…" at bounding box center [264, 166] width 211 height 243
click at [307, 95] on div "({ storage }: ExecuteCodeParameters ): boolean => { //#region CodeBlock // code…" at bounding box center [264, 166] width 211 height 243
click at [214, 98] on div "({ storage }: ExecuteCodeParameters ): boolean => { //#region CodeBlock // code…" at bounding box center [264, 166] width 211 height 243
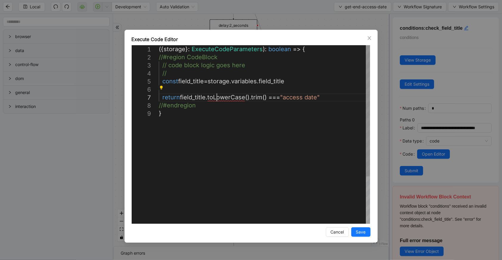
scroll to position [49, 86]
type textarea "**********"
click at [363, 232] on span "Save" at bounding box center [361, 232] width 10 height 7
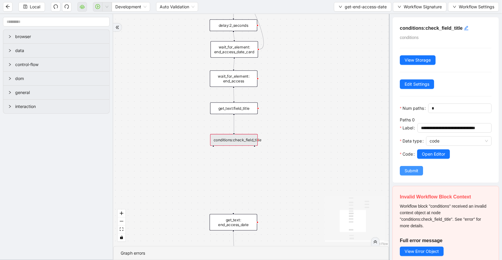
click at [408, 174] on span "Submit" at bounding box center [411, 171] width 14 height 7
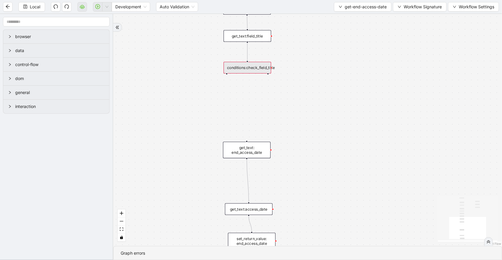
drag, startPoint x: 254, startPoint y: 178, endPoint x: 267, endPoint y: 106, distance: 73.6
click at [267, 106] on div "onError onError trigger wait_for_element: company_name_card scroll_element: end…" at bounding box center [307, 130] width 388 height 232
drag, startPoint x: 226, startPoint y: 73, endPoint x: 219, endPoint y: 83, distance: 12.4
click at [242, 128] on div "onError onError trigger wait_for_element: company_name_card scroll_element: end…" at bounding box center [307, 130] width 388 height 232
drag, startPoint x: 226, startPoint y: 74, endPoint x: 235, endPoint y: 110, distance: 37.1
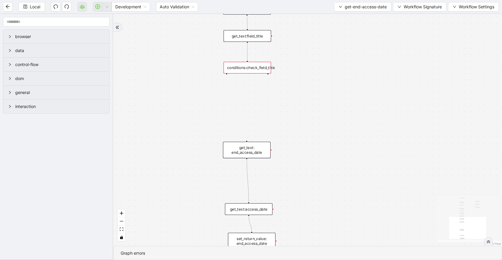
click at [238, 121] on div "onError onError trigger wait_for_element: company_name_card scroll_element: end…" at bounding box center [307, 130] width 388 height 232
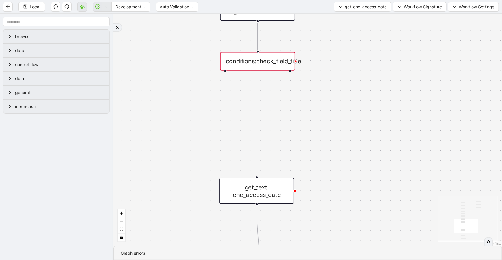
drag, startPoint x: 226, startPoint y: 72, endPoint x: 232, endPoint y: 88, distance: 17.4
click at [244, 124] on div "onError onError trigger wait_for_element: company_name_card scroll_element: end…" at bounding box center [307, 130] width 388 height 232
drag, startPoint x: 225, startPoint y: 70, endPoint x: 249, endPoint y: 122, distance: 56.5
click at [249, 122] on div "onError onError trigger wait_for_element: company_name_card scroll_element: end…" at bounding box center [307, 130] width 388 height 232
click at [266, 63] on div "conditions:check_field_title" at bounding box center [257, 61] width 75 height 18
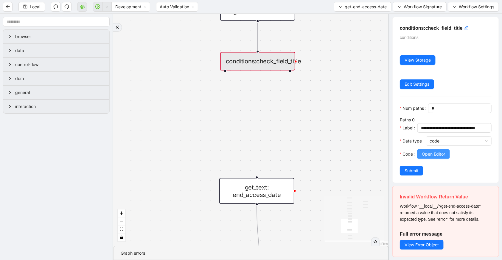
click at [435, 157] on span "Open Editor" at bounding box center [432, 154] width 23 height 7
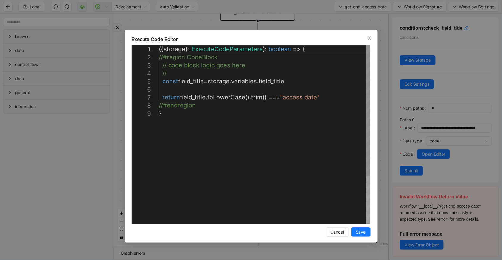
scroll to position [0, 3]
click at [280, 97] on div "({ storage }: ExecuteCodeParameters ): boolean => { //#region CodeBlock // code…" at bounding box center [264, 166] width 211 height 243
type textarea "**********"
click at [356, 232] on span "Save" at bounding box center [361, 232] width 10 height 7
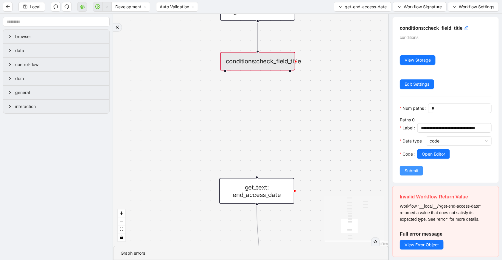
click at [408, 174] on span "Submit" at bounding box center [411, 171] width 14 height 7
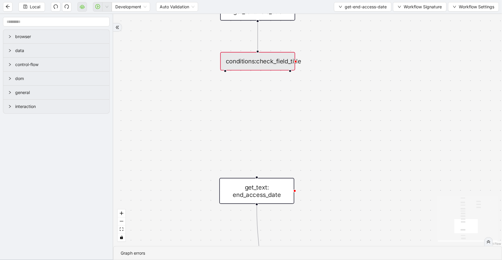
click at [263, 62] on div "conditions:check_field_title" at bounding box center [257, 61] width 75 height 18
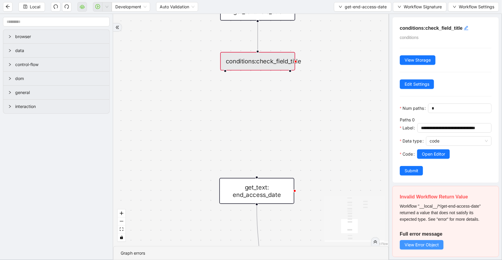
click at [412, 248] on span "View Error Object" at bounding box center [421, 245] width 34 height 7
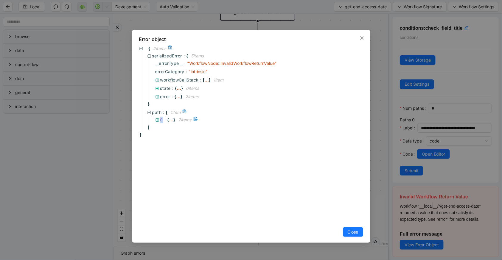
click at [161, 120] on span "0" at bounding box center [161, 119] width 3 height 5
click at [167, 97] on span "error" at bounding box center [165, 96] width 10 height 5
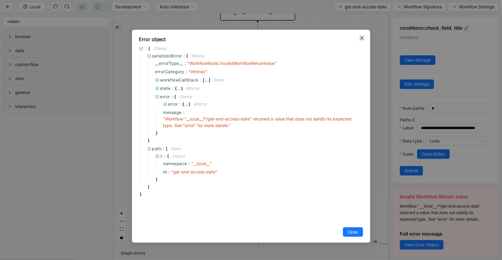
click at [362, 39] on icon "close" at bounding box center [361, 38] width 5 height 5
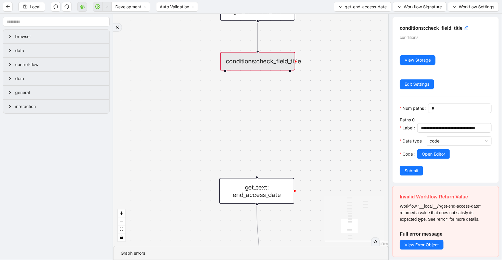
click at [380, 135] on div "onError onError trigger wait_for_element: company_name_card scroll_element: end…" at bounding box center [250, 130] width 275 height 232
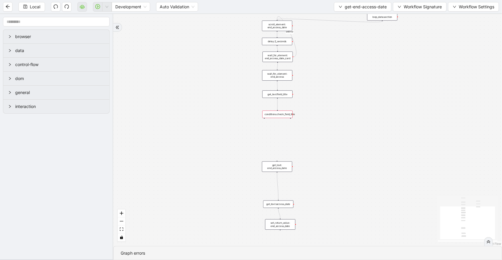
drag, startPoint x: 341, startPoint y: 178, endPoint x: 334, endPoint y: 108, distance: 70.3
click at [334, 108] on div "onError onError trigger wait_for_element: company_name_card scroll_element: end…" at bounding box center [307, 130] width 388 height 232
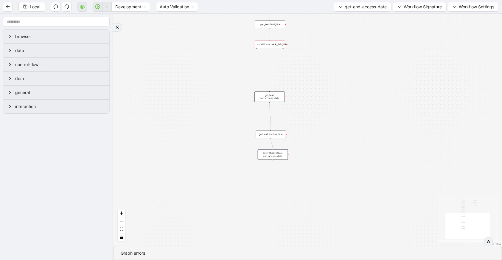
click at [280, 95] on div "get_text: end_access_date" at bounding box center [269, 97] width 30 height 10
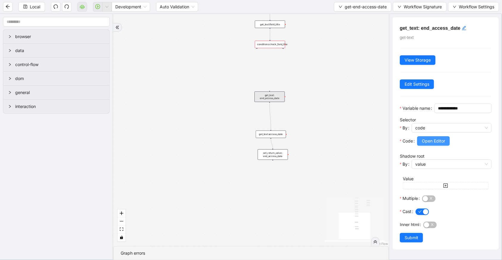
click at [438, 144] on span "Open Editor" at bounding box center [432, 141] width 23 height 7
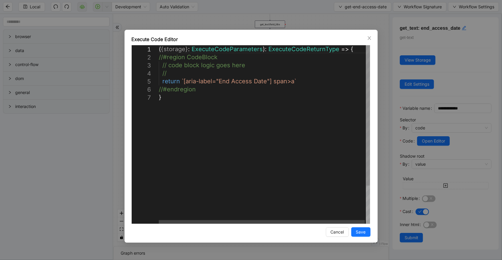
scroll to position [0, 3]
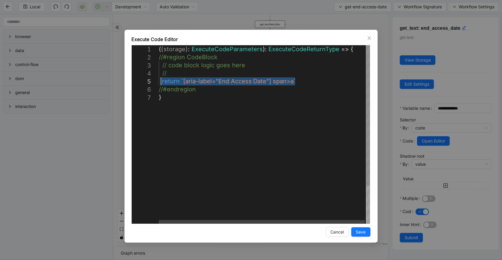
drag, startPoint x: 299, startPoint y: 81, endPoint x: 160, endPoint y: 81, distance: 139.0
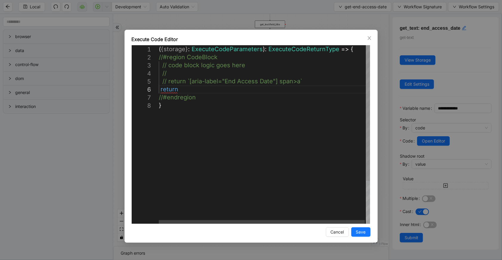
scroll to position [40, 28]
paste textarea "**********"
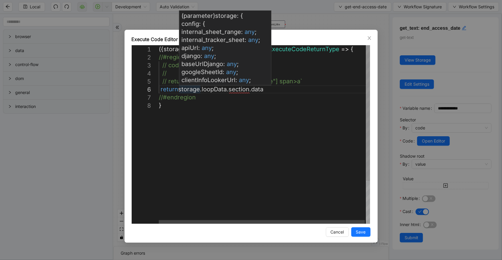
click at [180, 90] on div "({ storage }: ExecuteCodeParameters ): ExecuteCodeReturnType => { //#region Cod…" at bounding box center [265, 162] width 212 height 235
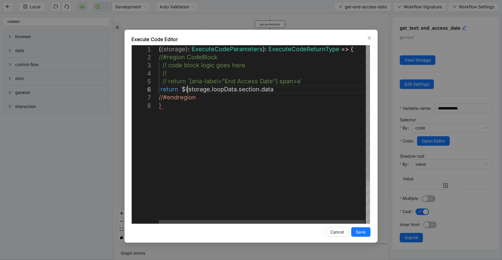
scroll to position [40, 39]
click at [293, 91] on div "({ storage }: ExecuteCodeParameters ): ExecuteCodeReturnType => { //#region Cod…" at bounding box center [265, 162] width 212 height 235
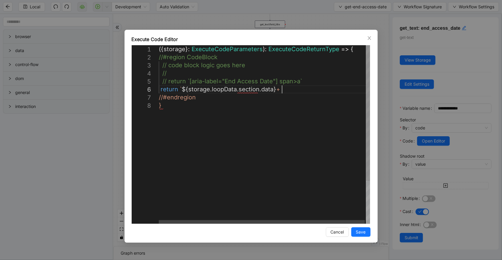
paste textarea "********"
click at [307, 87] on div "({ storage }: ExecuteCodeParameters ): ExecuteCodeReturnType => { //#region Cod…" at bounding box center [265, 162] width 212 height 235
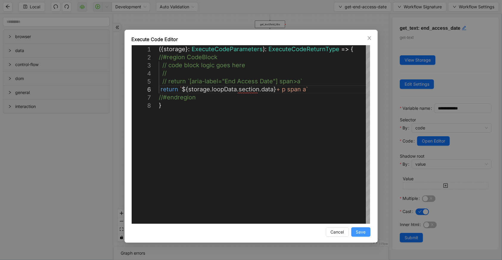
type textarea "**********"
click at [369, 232] on button "Save" at bounding box center [360, 232] width 19 height 10
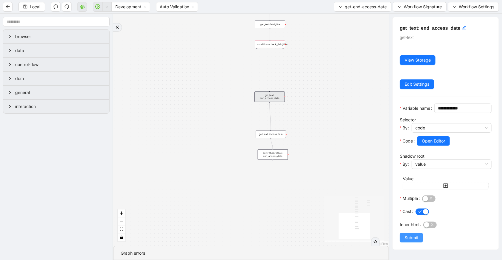
click at [412, 241] on span "Submit" at bounding box center [411, 238] width 14 height 7
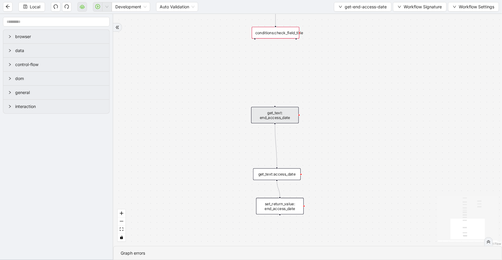
drag, startPoint x: 255, startPoint y: 38, endPoint x: 267, endPoint y: 90, distance: 52.9
click at [269, 102] on div "onError onError trigger wait_for_element: company_name_card scroll_element: end…" at bounding box center [307, 130] width 388 height 232
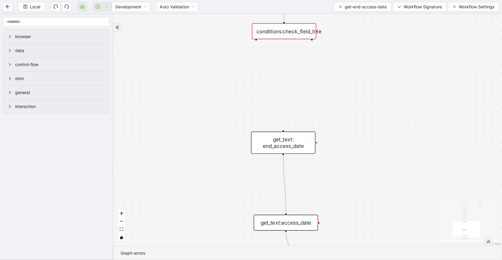
drag, startPoint x: 255, startPoint y: 40, endPoint x: 284, endPoint y: 134, distance: 98.6
drag, startPoint x: 257, startPoint y: 43, endPoint x: 282, endPoint y: 132, distance: 91.6
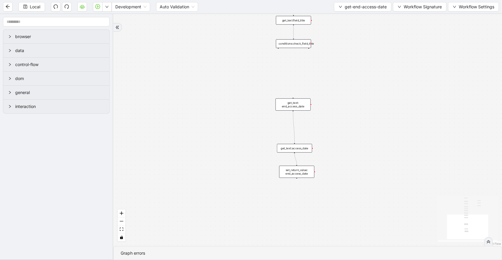
drag, startPoint x: 362, startPoint y: 174, endPoint x: 333, endPoint y: 115, distance: 66.0
click at [334, 115] on div "onError onError trigger wait_for_element: company_name_card scroll_element: end…" at bounding box center [307, 130] width 388 height 232
click at [298, 134] on div "get_text:access_date" at bounding box center [285, 134] width 35 height 9
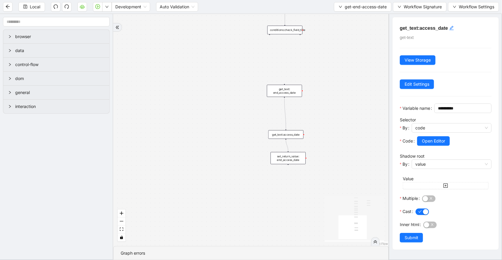
click at [280, 89] on div "get_text: end_access_date" at bounding box center [284, 91] width 35 height 12
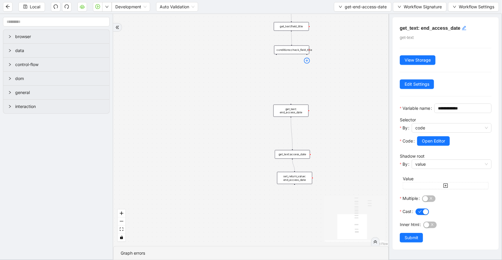
click at [308, 61] on icon "plus-circle" at bounding box center [307, 61] width 6 height 6
type input "***"
click at [302, 94] on div "Loop Data Iterator" at bounding box center [291, 94] width 46 height 5
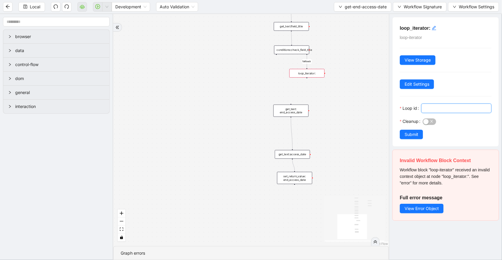
click at [426, 107] on input "Loop id" at bounding box center [455, 108] width 62 height 7
type input "*******"
click at [432, 29] on icon "edit" at bounding box center [433, 28] width 5 height 5
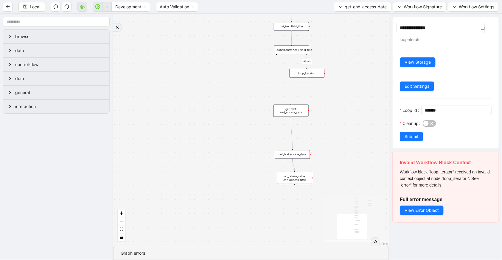
type textarea "**********"
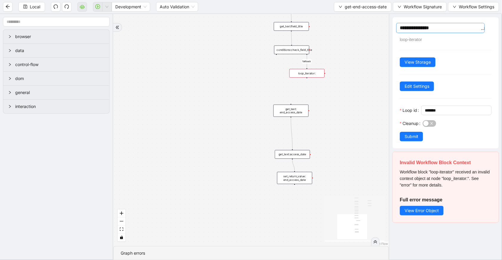
type textarea "**********"
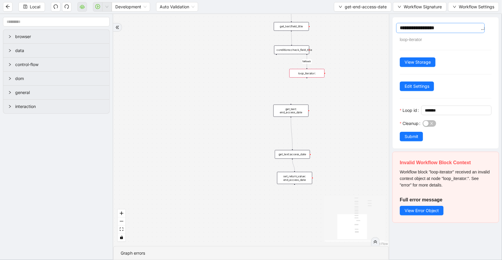
type textarea "**********"
click at [416, 137] on span "Submit" at bounding box center [411, 136] width 14 height 7
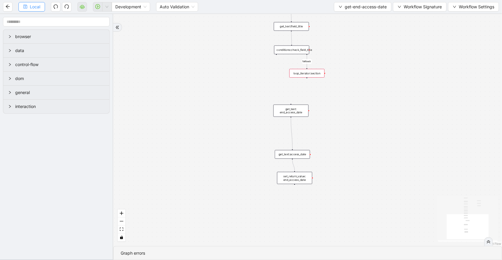
click at [43, 6] on button "Local" at bounding box center [31, 7] width 26 height 10
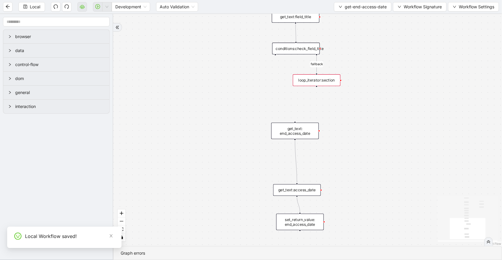
drag, startPoint x: 275, startPoint y: 55, endPoint x: 293, endPoint y: 125, distance: 72.3
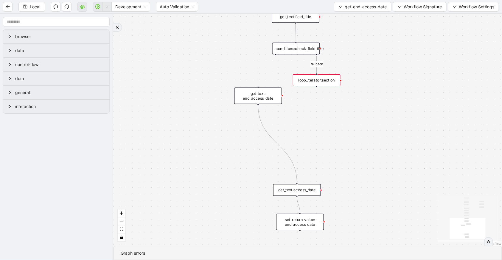
drag, startPoint x: 300, startPoint y: 125, endPoint x: 263, endPoint y: 90, distance: 51.0
click at [263, 90] on div "get_text: end_access_date" at bounding box center [258, 96] width 48 height 16
drag, startPoint x: 288, startPoint y: 188, endPoint x: 242, endPoint y: 127, distance: 76.7
click at [242, 127] on div "get_text:access_date" at bounding box center [252, 128] width 48 height 12
drag, startPoint x: 317, startPoint y: 86, endPoint x: 306, endPoint y: 221, distance: 135.9
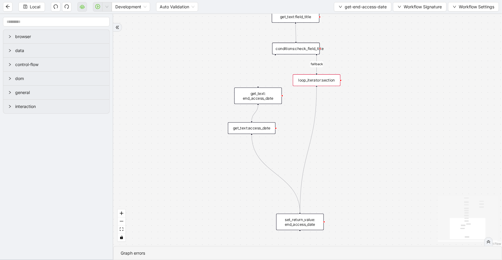
drag, startPoint x: 306, startPoint y: 221, endPoint x: 319, endPoint y: 182, distance: 41.8
click at [319, 182] on div "set_return_value: end_access_date" at bounding box center [313, 182] width 48 height 16
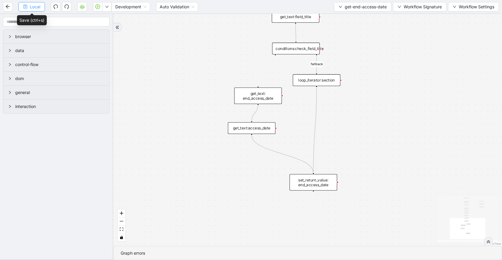
click at [37, 6] on span "Local" at bounding box center [35, 7] width 10 height 7
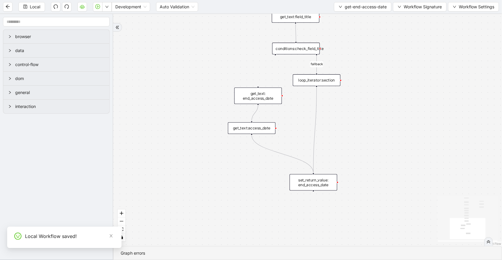
click at [262, 105] on div "onError onError fallback trigger wait_for_element: company_name_card scroll_ele…" at bounding box center [307, 130] width 388 height 232
click at [262, 103] on div "get_text: end_access_date" at bounding box center [258, 96] width 48 height 16
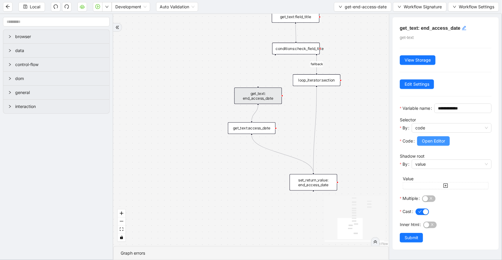
click at [426, 144] on span "Open Editor" at bounding box center [432, 141] width 23 height 7
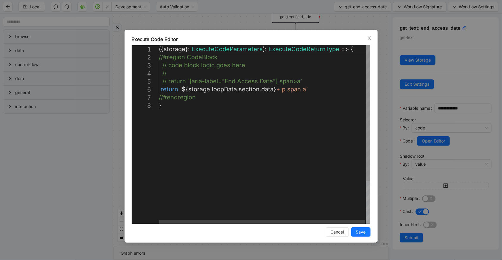
scroll to position [0, 3]
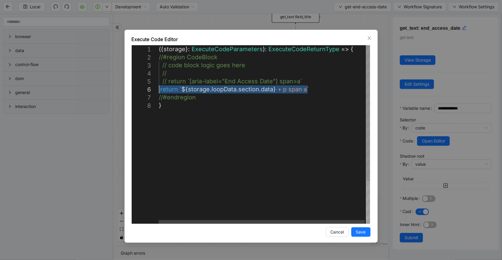
drag, startPoint x: 318, startPoint y: 88, endPoint x: 136, endPoint y: 90, distance: 182.2
click at [371, 40] on span "Close" at bounding box center [369, 38] width 7 height 7
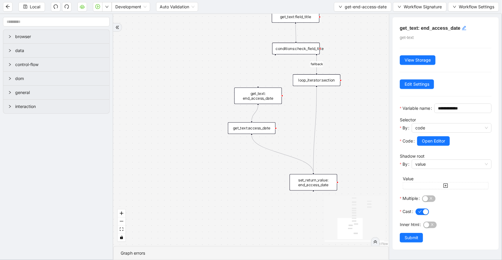
click at [247, 126] on div "get_text:access_date" at bounding box center [252, 128] width 48 height 12
click at [430, 144] on span "Open Editor" at bounding box center [432, 141] width 23 height 7
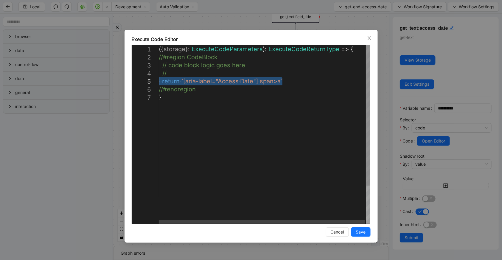
drag, startPoint x: 294, startPoint y: 82, endPoint x: 151, endPoint y: 80, distance: 142.9
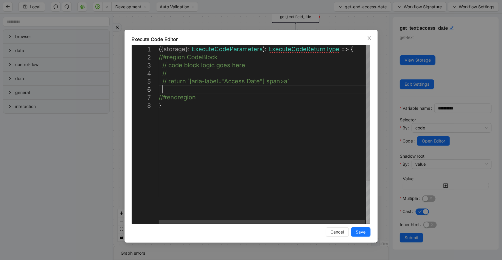
scroll to position [40, 7]
paste textarea "**********"
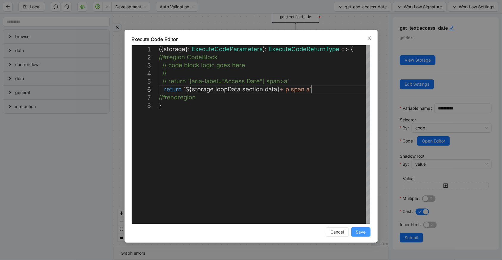
type textarea "**********"
click at [369, 236] on button "Save" at bounding box center [360, 232] width 19 height 10
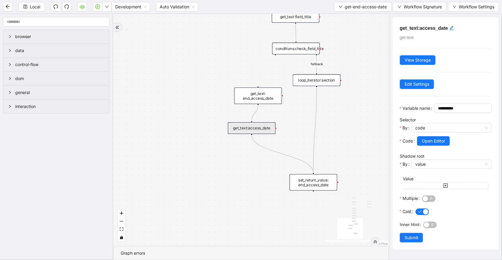
click at [420, 250] on div "**********" at bounding box center [445, 133] width 106 height 232
click at [418, 243] on button "Submit" at bounding box center [410, 238] width 23 height 10
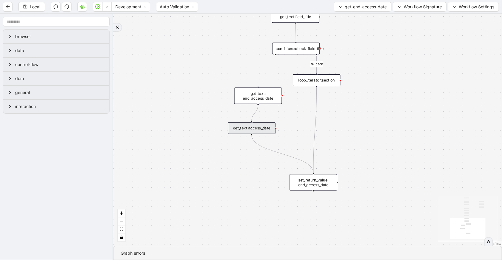
drag, startPoint x: 275, startPoint y: 54, endPoint x: 263, endPoint y: 106, distance: 53.4
click at [263, 106] on div "onError onError fallback trigger wait_for_element: company_name_card scroll_ele…" at bounding box center [307, 130] width 388 height 232
drag, startPoint x: 251, startPoint y: 121, endPoint x: 274, endPoint y: 54, distance: 71.3
drag, startPoint x: 266, startPoint y: 102, endPoint x: 211, endPoint y: 84, distance: 57.8
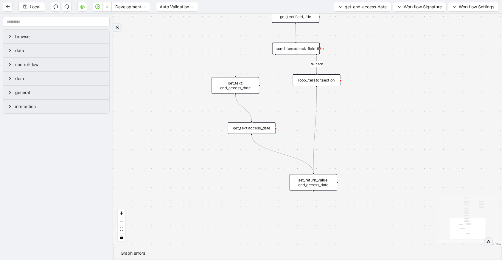
click at [211, 84] on div "get_text: end_access_date" at bounding box center [235, 85] width 48 height 16
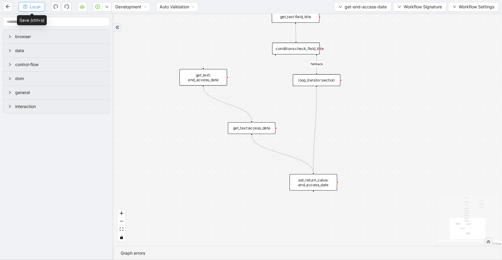
click at [34, 5] on span "Local" at bounding box center [35, 7] width 10 height 7
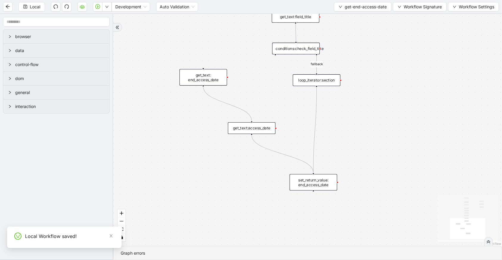
click at [292, 177] on div "set_return_value: end_access_date" at bounding box center [313, 182] width 48 height 16
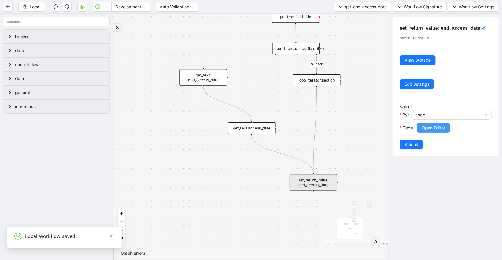
click at [423, 127] on span "Open Editor" at bounding box center [432, 128] width 23 height 7
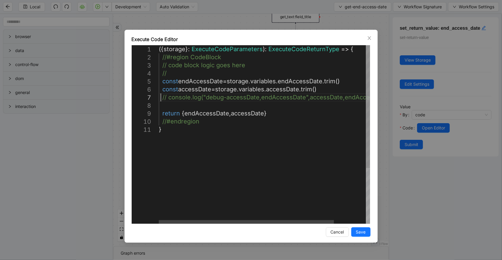
scroll to position [0, 0]
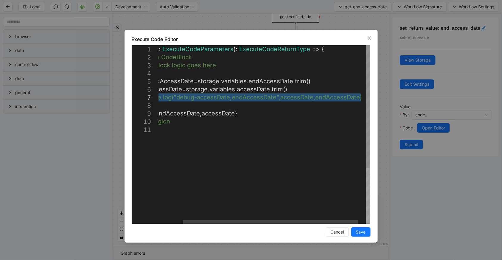
drag, startPoint x: 160, startPoint y: 96, endPoint x: 382, endPoint y: 99, distance: 222.1
type textarea "**********"
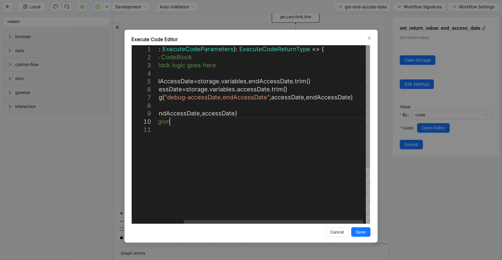
click at [359, 124] on div "({ storage }: ExecuteCodeParameters ): ExecuteCodeReturnType => { //#region Cod…" at bounding box center [250, 174] width 243 height 259
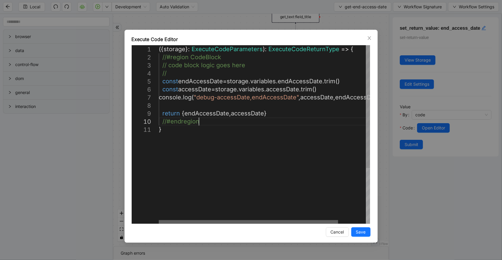
click at [200, 220] on div at bounding box center [248, 222] width 179 height 4
click at [363, 229] on span "Save" at bounding box center [361, 232] width 10 height 7
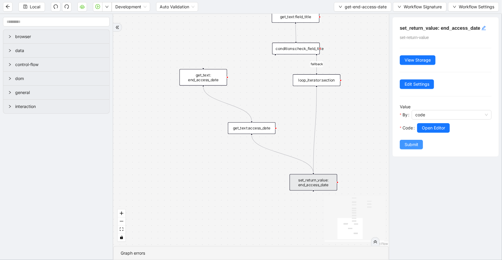
click at [414, 146] on span "Submit" at bounding box center [411, 144] width 14 height 7
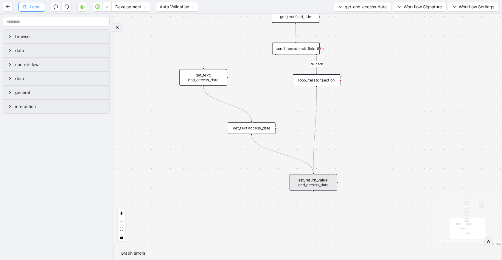
click at [29, 3] on button "Local" at bounding box center [31, 7] width 26 height 10
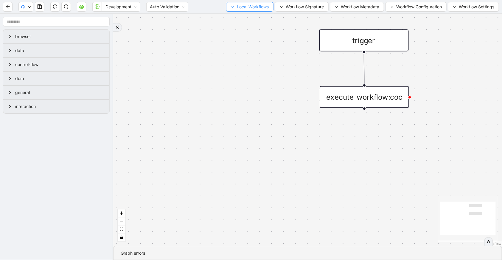
click at [241, 10] on span "Local Workflows" at bounding box center [253, 7] width 32 height 7
click at [249, 23] on li "Create" at bounding box center [247, 28] width 46 height 10
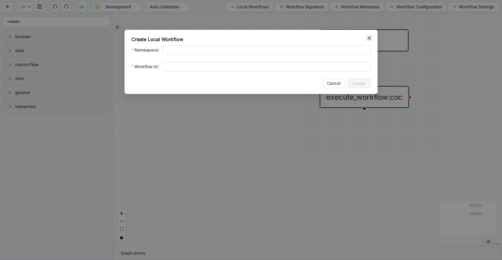
click at [371, 41] on span "Close" at bounding box center [369, 38] width 7 height 7
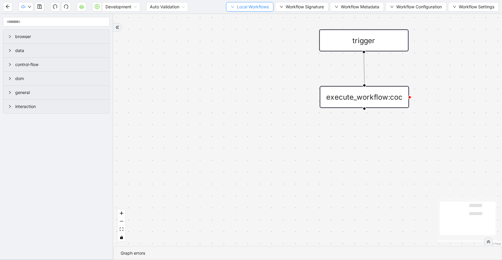
click at [264, 4] on span "Local Workflows" at bounding box center [253, 7] width 32 height 7
click at [261, 18] on span "Select" at bounding box center [247, 18] width 39 height 7
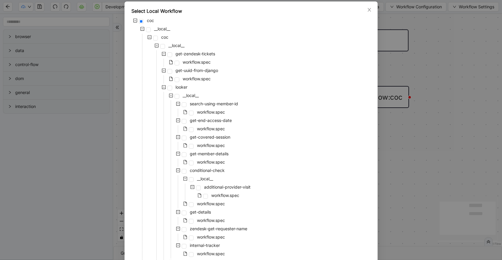
scroll to position [97, 0]
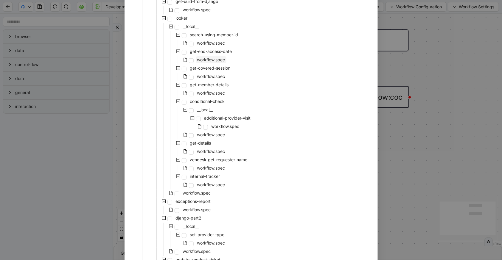
click at [211, 60] on span "workflow.spec" at bounding box center [211, 59] width 28 height 5
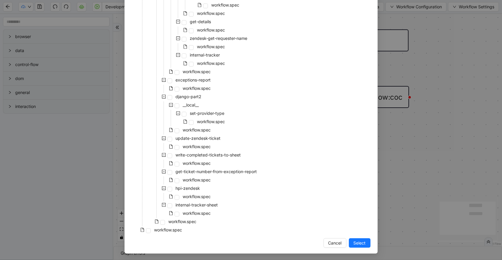
scroll to position [220, 0]
click at [360, 246] on button "Select" at bounding box center [360, 243] width 22 height 10
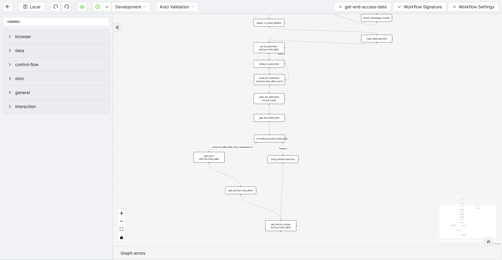
drag, startPoint x: 289, startPoint y: 185, endPoint x: 228, endPoint y: 3, distance: 192.9
click at [228, 3] on section "Local Development Auto Validation get-end-access-date Workflow Signature Workfl…" at bounding box center [251, 130] width 502 height 260
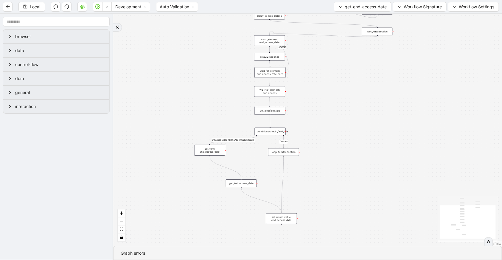
drag, startPoint x: 343, startPoint y: 166, endPoint x: 344, endPoint y: 159, distance: 7.2
click at [344, 159] on div "fallback c15a5e76_c89b_4639_a78a_79ea8a52ecc3 onError onError trigger wait_for_…" at bounding box center [307, 130] width 388 height 232
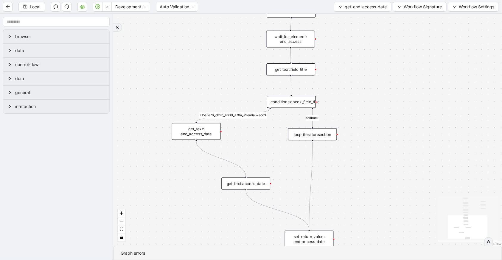
drag, startPoint x: 243, startPoint y: 147, endPoint x: 309, endPoint y: 150, distance: 65.9
click at [309, 150] on div "fallback c15a5e76_c89b_4639_a78a_79ea8a52ecc3 onError onError trigger wait_for_…" at bounding box center [307, 130] width 388 height 232
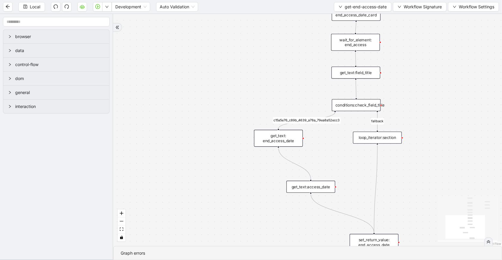
drag, startPoint x: 265, startPoint y: 134, endPoint x: 283, endPoint y: 138, distance: 18.6
click at [283, 138] on div "get_text: end_access_date" at bounding box center [278, 138] width 49 height 17
click at [283, 138] on div "get_text: end_access_date" at bounding box center [279, 138] width 49 height 17
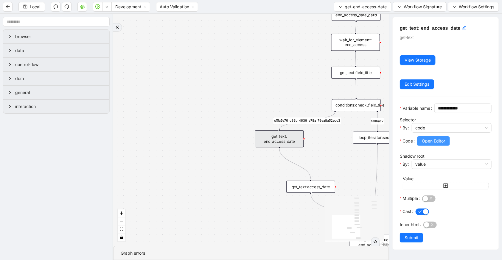
click at [425, 144] on span "Open Editor" at bounding box center [432, 141] width 23 height 7
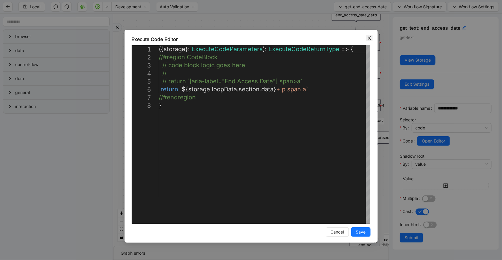
click at [369, 35] on span "Close" at bounding box center [369, 38] width 7 height 7
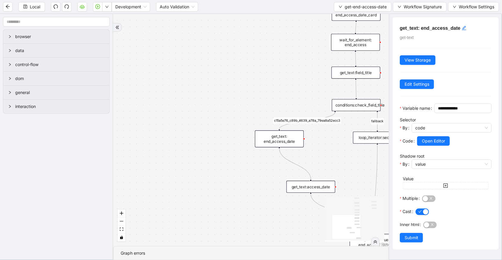
click at [323, 188] on div "get_text:access_date" at bounding box center [310, 187] width 49 height 12
click at [440, 144] on span "Open Editor" at bounding box center [432, 141] width 23 height 7
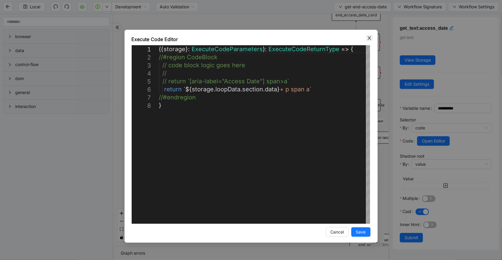
click at [368, 39] on icon "close" at bounding box center [369, 38] width 5 height 5
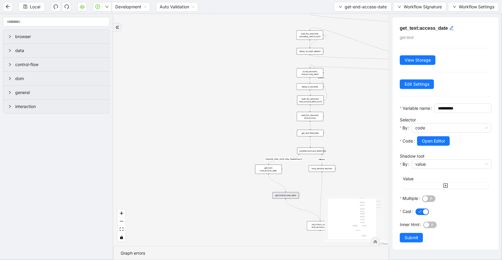
drag, startPoint x: 263, startPoint y: 79, endPoint x: 250, endPoint y: 170, distance: 92.1
click at [250, 170] on div "fallback c15a5e76_c89b_4639_a78a_79ea8a52ecc3 onError onError trigger wait_for_…" at bounding box center [250, 130] width 275 height 232
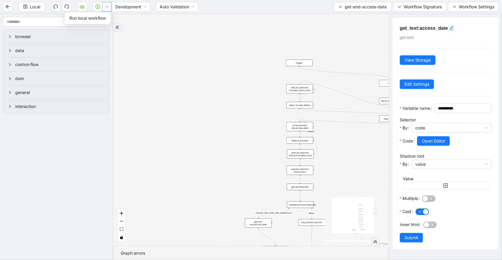
click at [105, 10] on button "button" at bounding box center [107, 7] width 10 height 10
click at [101, 19] on span "Run local workflow" at bounding box center [87, 18] width 36 height 7
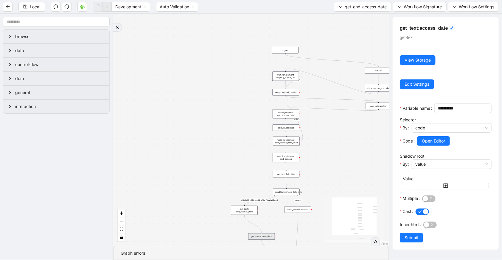
drag, startPoint x: 259, startPoint y: 110, endPoint x: 202, endPoint y: 74, distance: 66.6
click at [206, 76] on div "fallback c15a5e76_c89b_4639_a78a_79ea8a52ecc3 onError onError trigger wait_for_…" at bounding box center [250, 130] width 275 height 232
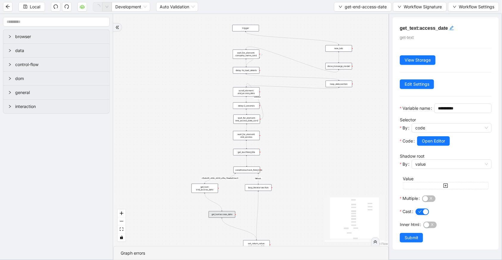
scroll to position [0, 0]
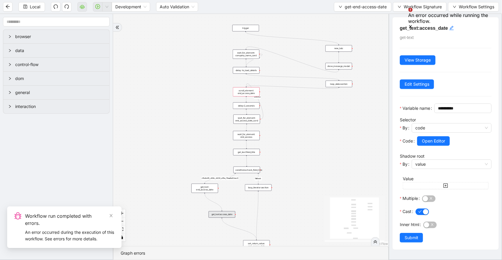
click at [241, 88] on div "scroll_element: end_access_date" at bounding box center [246, 91] width 26 height 9
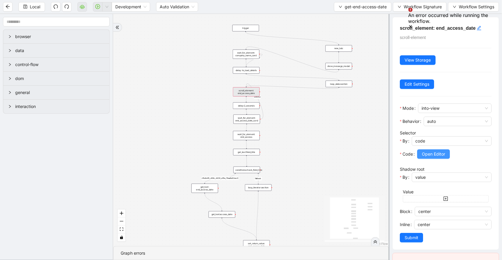
click at [426, 153] on span "Open Editor" at bounding box center [432, 154] width 23 height 7
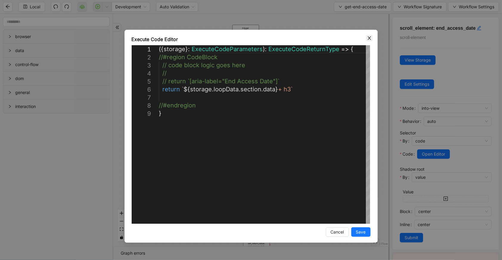
click at [368, 41] on span "Close" at bounding box center [369, 38] width 7 height 7
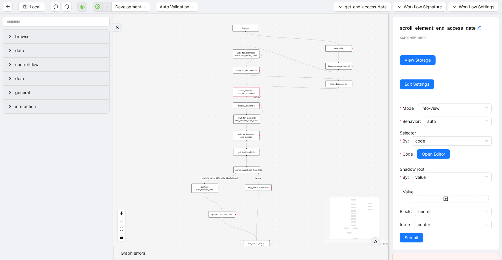
click at [253, 68] on div "delay: to_load_details" at bounding box center [246, 70] width 26 height 7
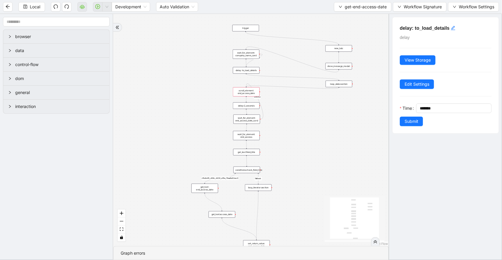
click at [343, 83] on div "loop_data:section" at bounding box center [338, 84] width 26 height 7
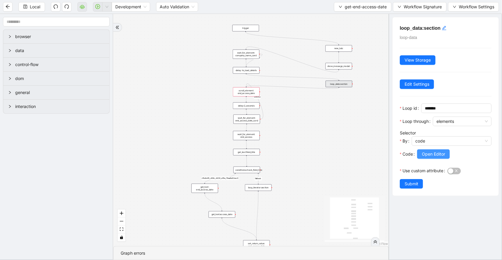
click at [436, 155] on span "Open Editor" at bounding box center [432, 154] width 23 height 7
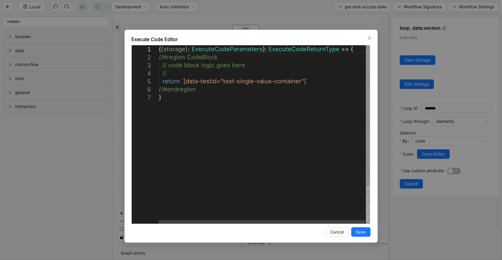
scroll to position [0, 3]
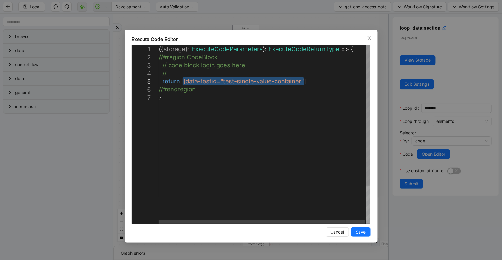
drag, startPoint x: 304, startPoint y: 81, endPoint x: 182, endPoint y: 80, distance: 122.6
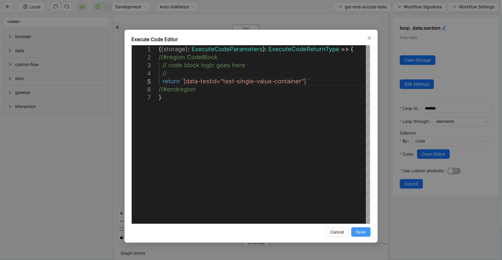
type textarea "**********"
click at [359, 232] on span "Save" at bounding box center [361, 232] width 10 height 7
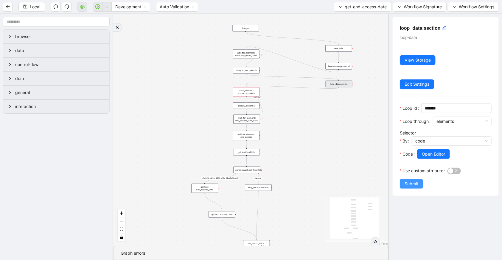
click at [407, 181] on span "Submit" at bounding box center [411, 184] width 14 height 7
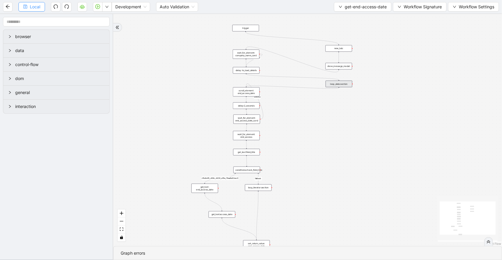
click at [39, 9] on span "Local" at bounding box center [35, 7] width 10 height 7
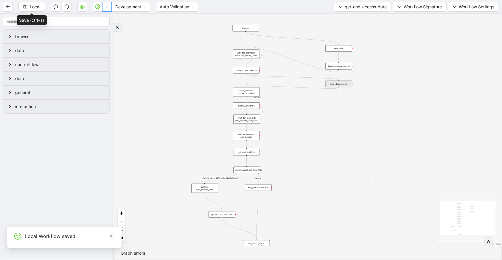
click at [107, 9] on button "button" at bounding box center [107, 7] width 10 height 10
click at [106, 21] on li "Run local workflow" at bounding box center [87, 18] width 43 height 10
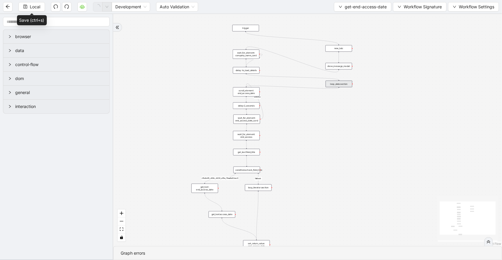
scroll to position [0, 0]
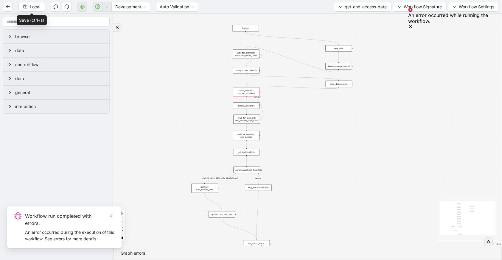
click at [241, 95] on div "scroll_element: end_access_date" at bounding box center [246, 91] width 26 height 9
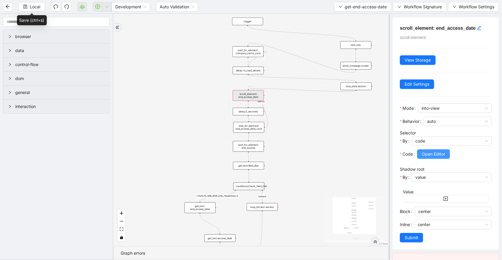
click at [423, 153] on span "Open Editor" at bounding box center [432, 154] width 23 height 7
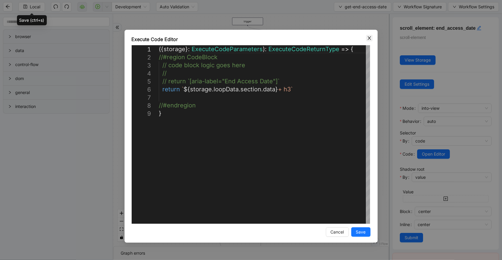
click at [368, 37] on icon "close" at bounding box center [368, 38] width 3 height 4
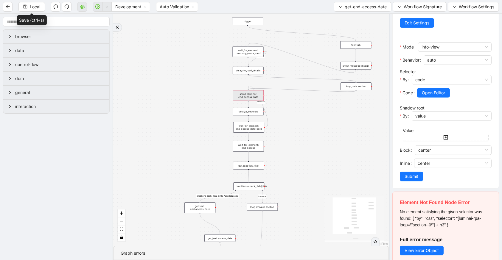
scroll to position [66, 0]
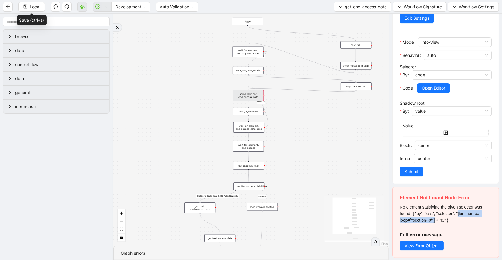
drag, startPoint x: 457, startPoint y: 212, endPoint x: 435, endPoint y: 219, distance: 23.7
click at [435, 219] on span "No element satisfying the given selector was found: { "by": "css", "selector": …" at bounding box center [440, 214] width 82 height 18
click at [355, 86] on div "loop_data:section" at bounding box center [355, 86] width 31 height 8
click at [363, 87] on div "loop_data:section" at bounding box center [355, 86] width 31 height 8
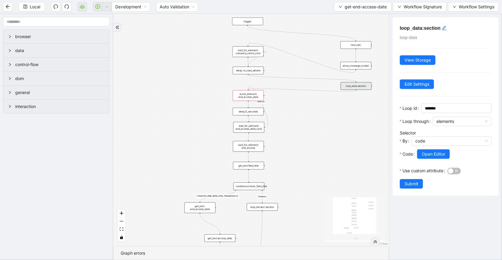
scroll to position [0, 0]
click at [431, 154] on span "Open Editor" at bounding box center [432, 154] width 23 height 7
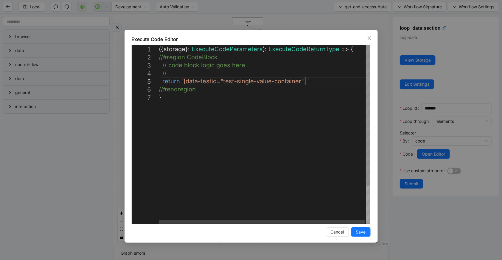
scroll to position [0, 3]
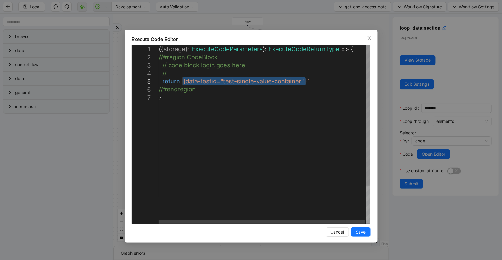
drag, startPoint x: 305, startPoint y: 79, endPoint x: 183, endPoint y: 81, distance: 122.1
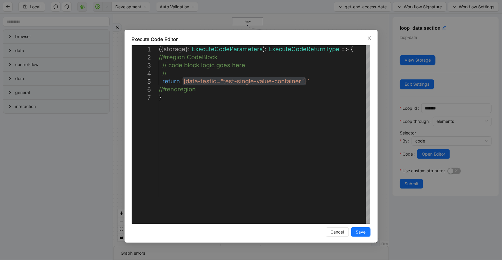
click at [255, 37] on div "Execute Code Editor" at bounding box center [251, 39] width 239 height 7
click at [260, 31] on div "**********" at bounding box center [250, 136] width 253 height 213
click at [280, 17] on div "**********" at bounding box center [251, 130] width 502 height 260
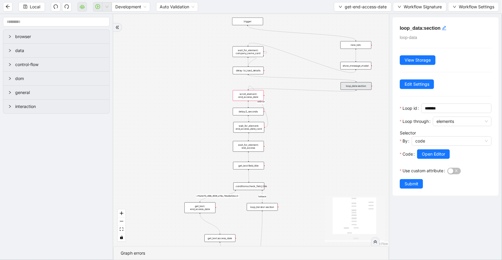
click at [257, 92] on div "scroll_element: end_access_date" at bounding box center [247, 95] width 31 height 11
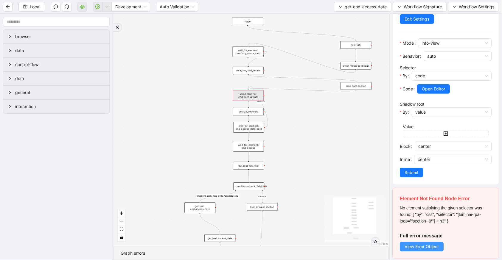
scroll to position [66, 0]
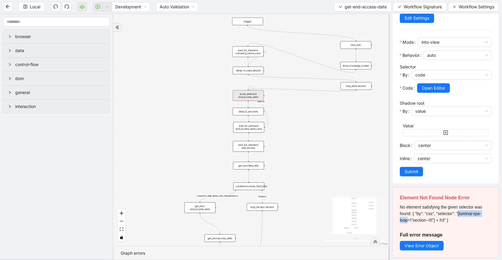
drag, startPoint x: 457, startPoint y: 213, endPoint x: 407, endPoint y: 218, distance: 50.3
click at [407, 218] on span "No element satisfying the given selector was found: { "by": "css", "selector": …" at bounding box center [440, 214] width 82 height 18
click at [35, 7] on span "Local" at bounding box center [35, 7] width 10 height 7
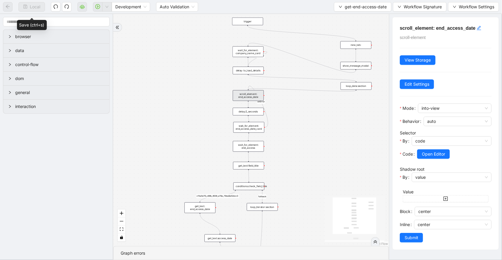
scroll to position [0, 0]
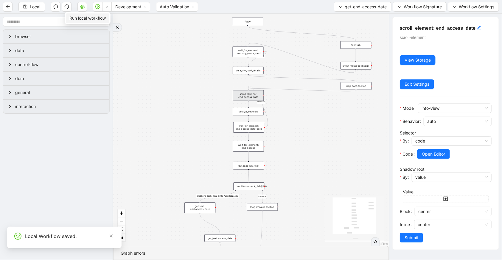
click at [102, 18] on span "Run local workflow" at bounding box center [87, 18] width 36 height 7
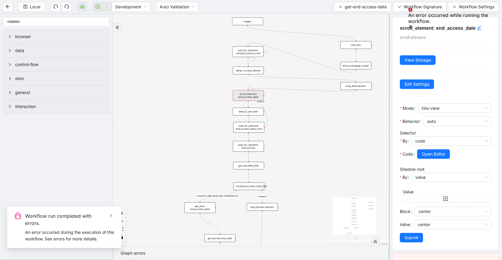
click at [249, 98] on div "scroll_element: end_access_date" at bounding box center [247, 95] width 31 height 11
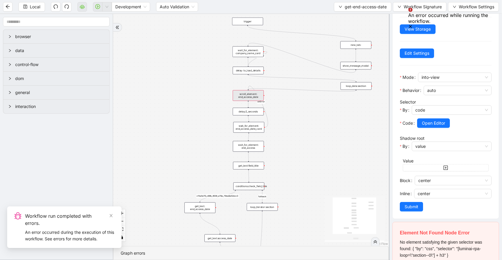
scroll to position [66, 0]
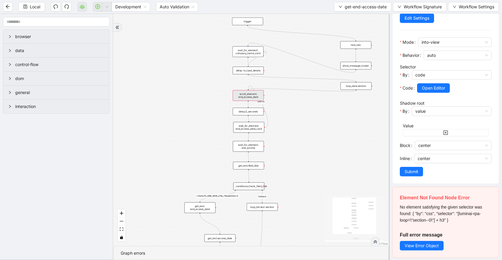
click at [249, 99] on div "scroll_element: end_access_date" at bounding box center [247, 95] width 31 height 11
click at [424, 91] on button "Open Editor" at bounding box center [433, 88] width 33 height 10
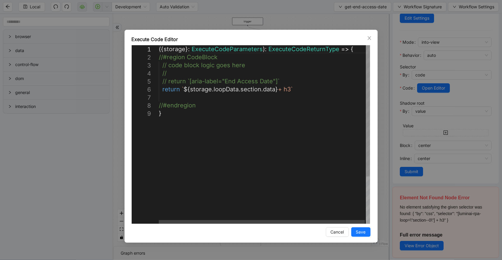
scroll to position [0, 3]
drag, startPoint x: 279, startPoint y: 90, endPoint x: 290, endPoint y: 89, distance: 11.1
type textarea "**********"
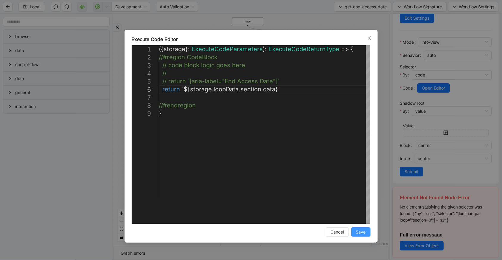
click at [364, 234] on span "Save" at bounding box center [361, 232] width 10 height 7
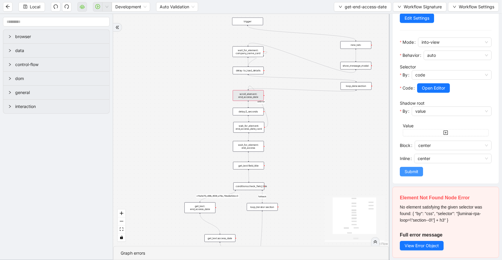
click at [411, 176] on button "Submit" at bounding box center [410, 172] width 23 height 10
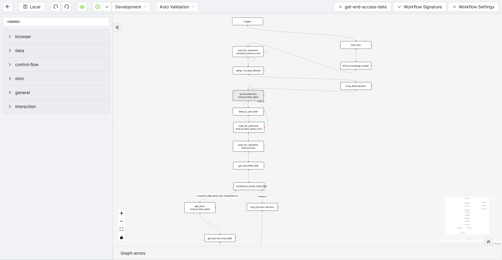
scroll to position [0, 0]
click at [40, 10] on button "Local" at bounding box center [31, 7] width 26 height 10
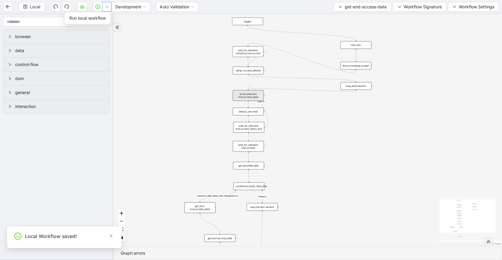
click at [105, 9] on button "button" at bounding box center [107, 7] width 10 height 10
drag, startPoint x: 104, startPoint y: 17, endPoint x: 93, endPoint y: 19, distance: 11.2
click at [104, 18] on span "Run local workflow" at bounding box center [87, 18] width 36 height 7
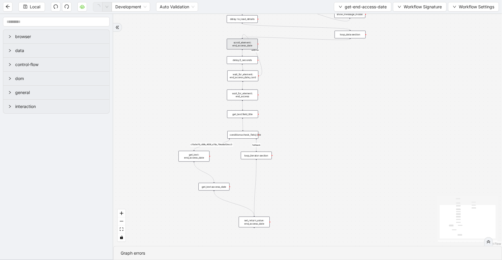
drag, startPoint x: 349, startPoint y: 185, endPoint x: 343, endPoint y: 133, distance: 51.8
click at [343, 133] on div "fallback c15a5e76_c89b_4639_a78a_79ea8a52ecc3 onError onError trigger wait_for_…" at bounding box center [307, 130] width 388 height 232
click at [249, 80] on div "wait_for_element: end_access_date_card" at bounding box center [242, 76] width 31 height 11
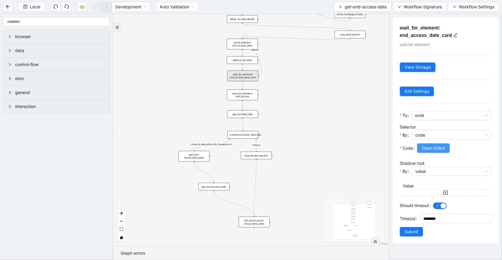
click at [425, 147] on span "Open Editor" at bounding box center [432, 148] width 23 height 7
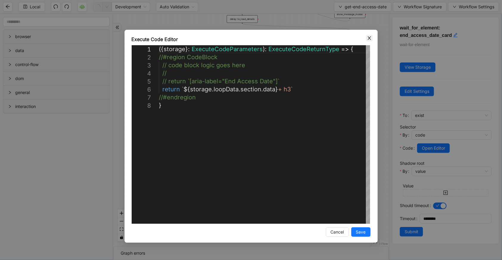
click at [371, 40] on icon "close" at bounding box center [369, 38] width 5 height 5
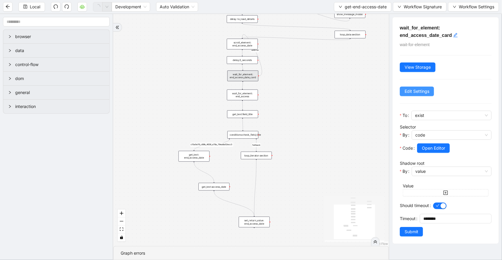
click at [418, 89] on span "Edit Settings" at bounding box center [416, 91] width 25 height 7
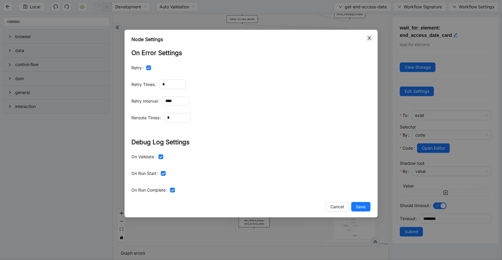
click at [370, 39] on icon "close" at bounding box center [369, 38] width 5 height 5
